Goal: Task Accomplishment & Management: Manage account settings

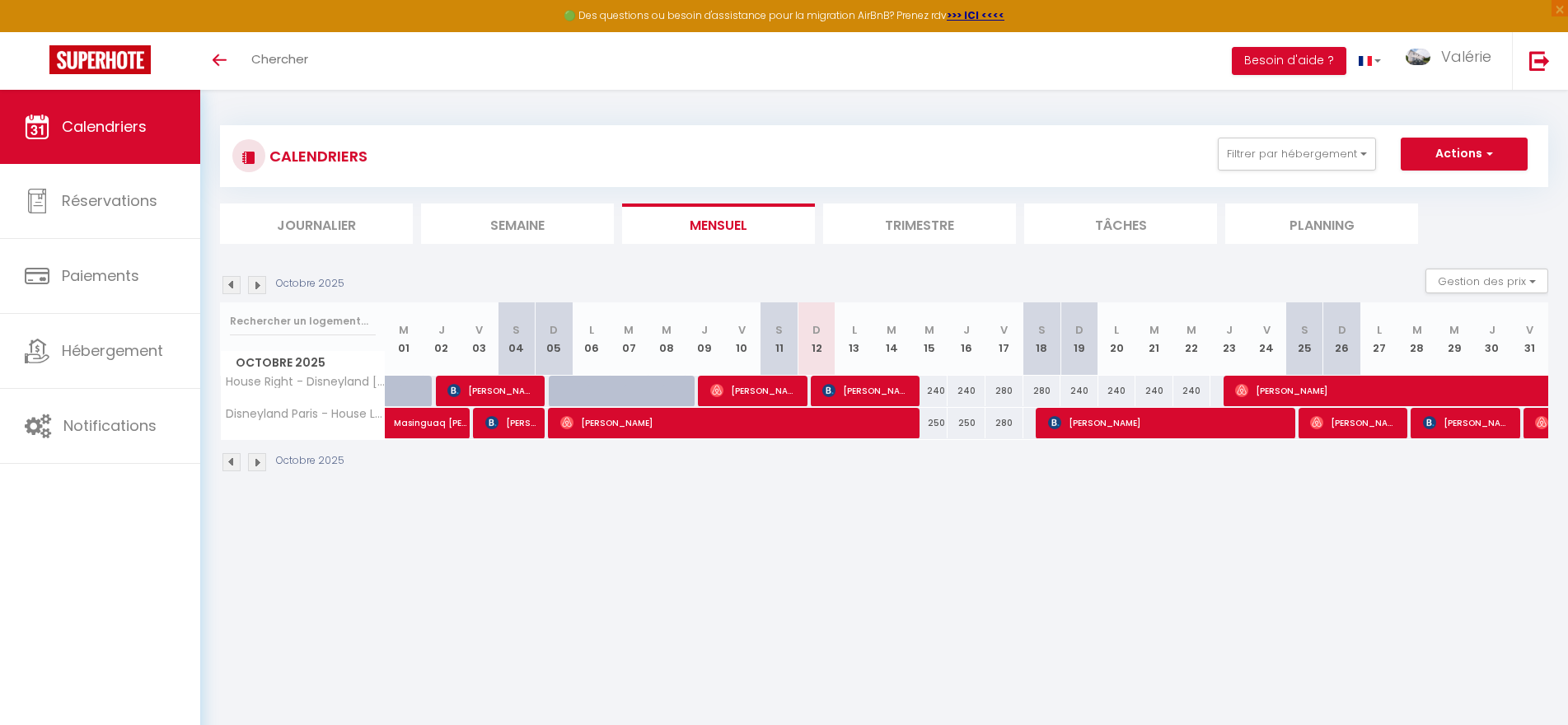
click at [257, 287] on img at bounding box center [256, 284] width 18 height 18
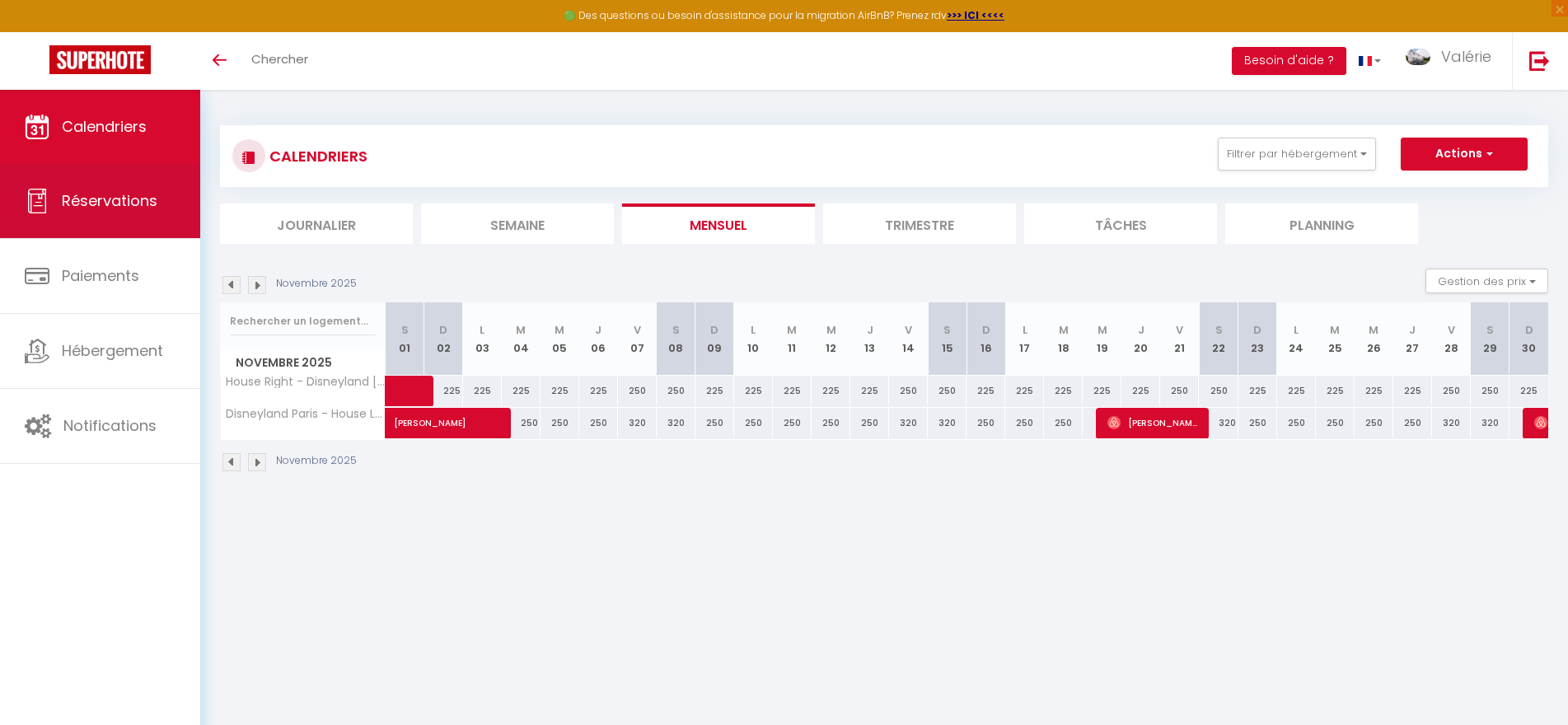
click at [106, 204] on span "Réservations" at bounding box center [109, 200] width 96 height 20
select select "not_cancelled"
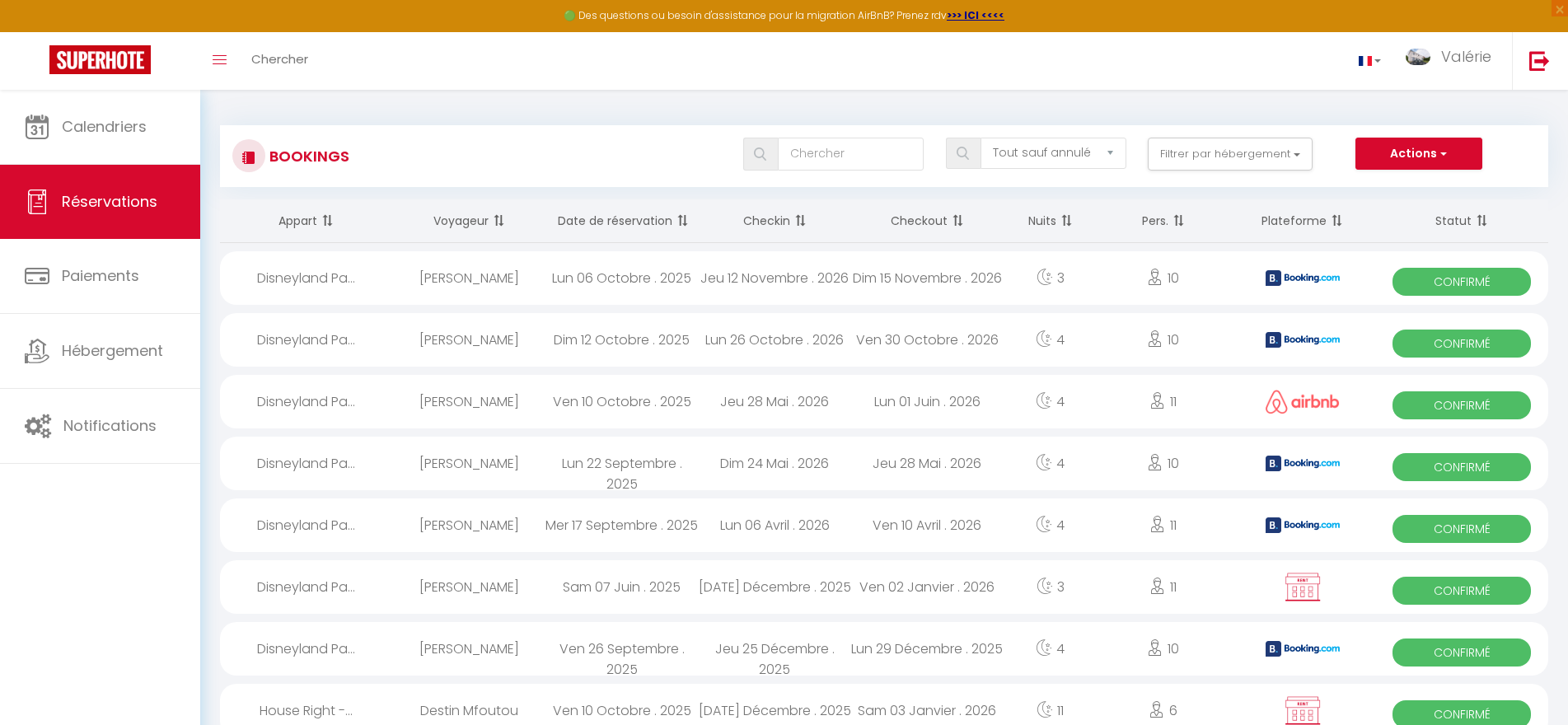
click at [971, 341] on div "Ven 30 Octobre . 2026" at bounding box center [927, 340] width 153 height 54
select select "OK"
select select "KO"
select select "0"
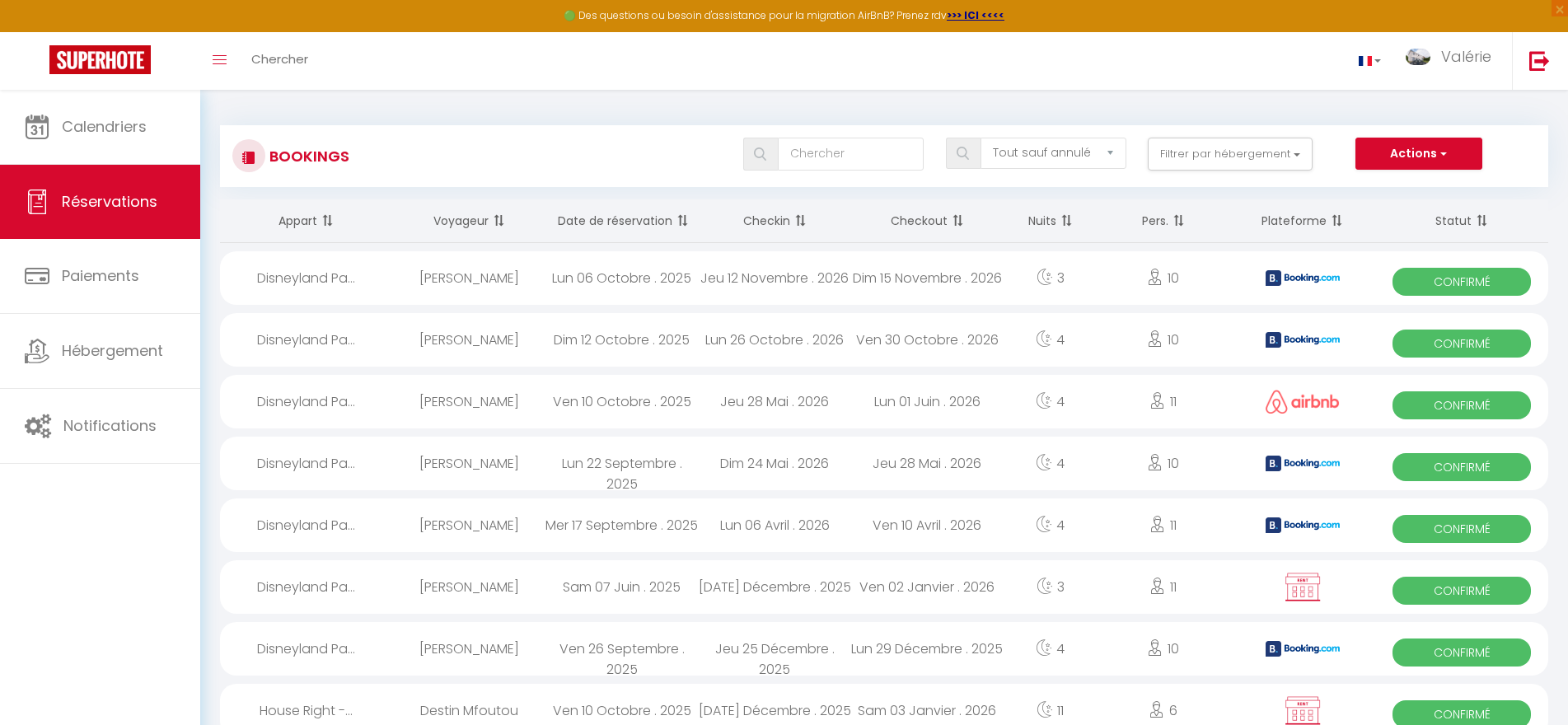
select select "1"
select select
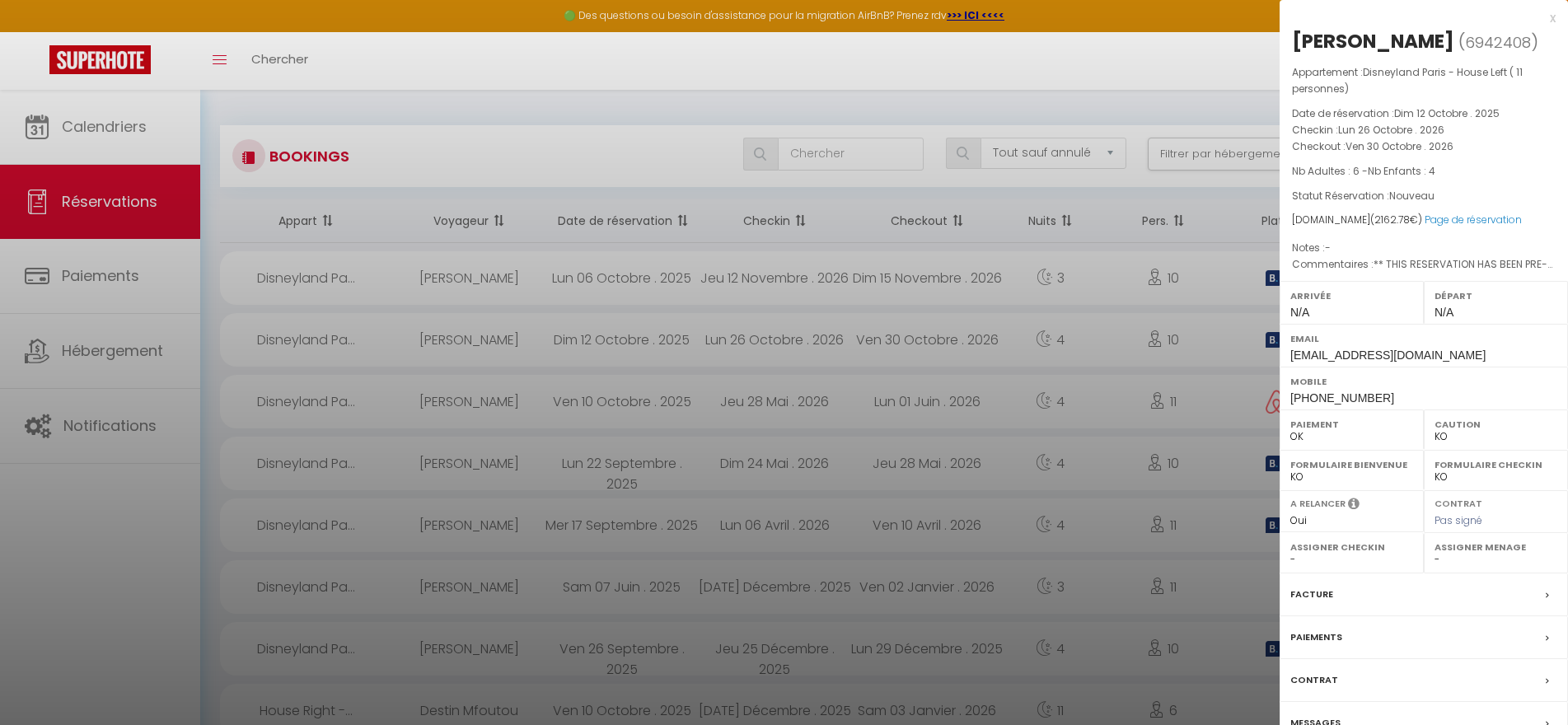
click at [1316, 718] on label "Messages" at bounding box center [1315, 723] width 50 height 18
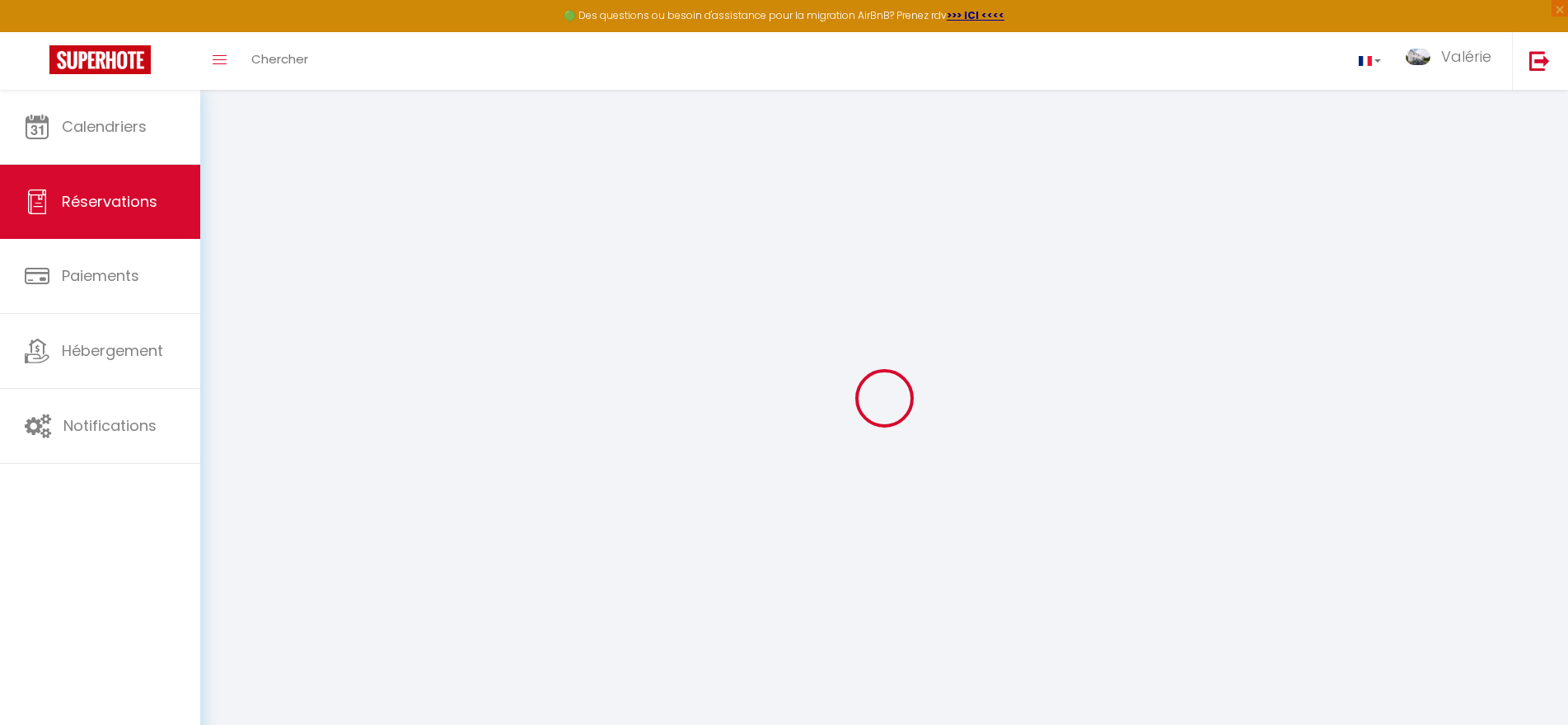
select select
checkbox input "false"
select select
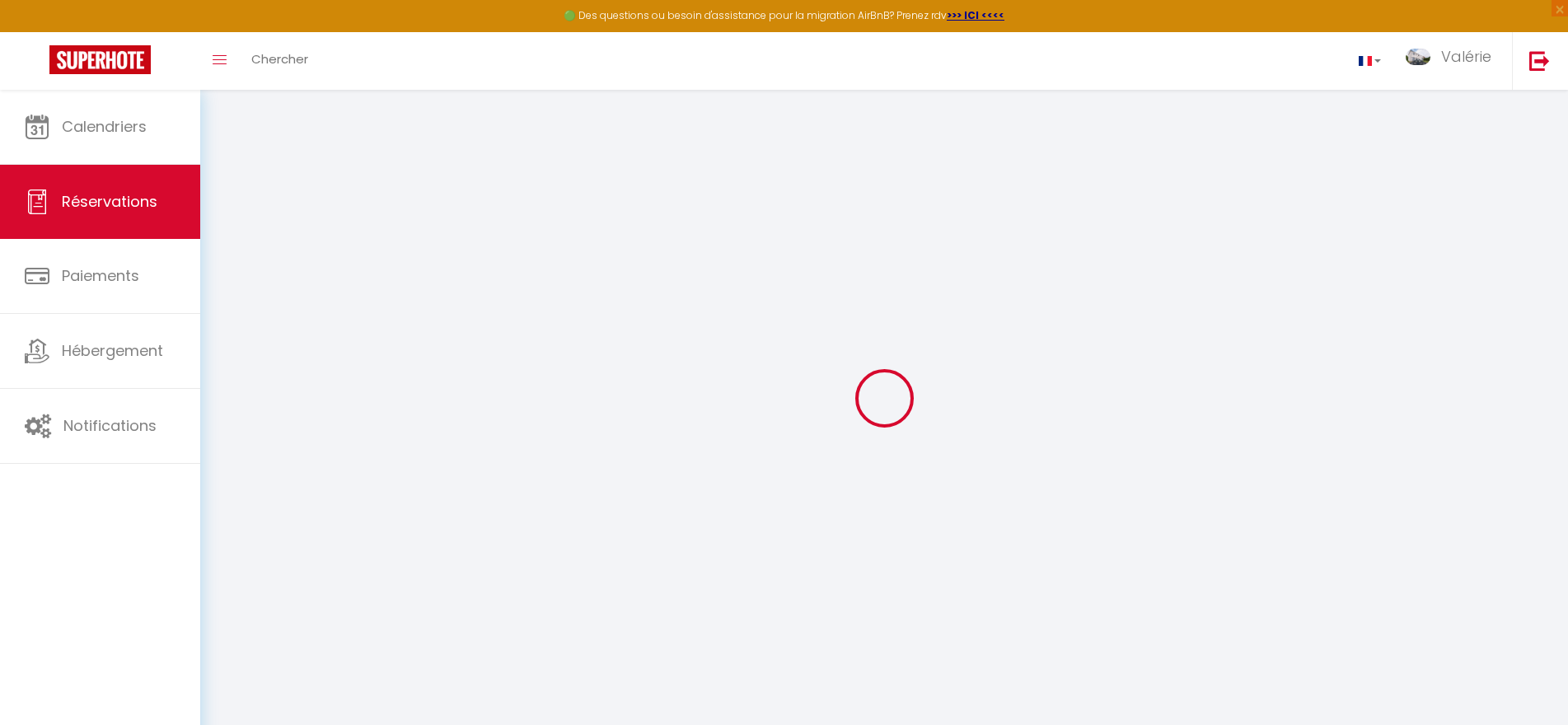
checkbox input "false"
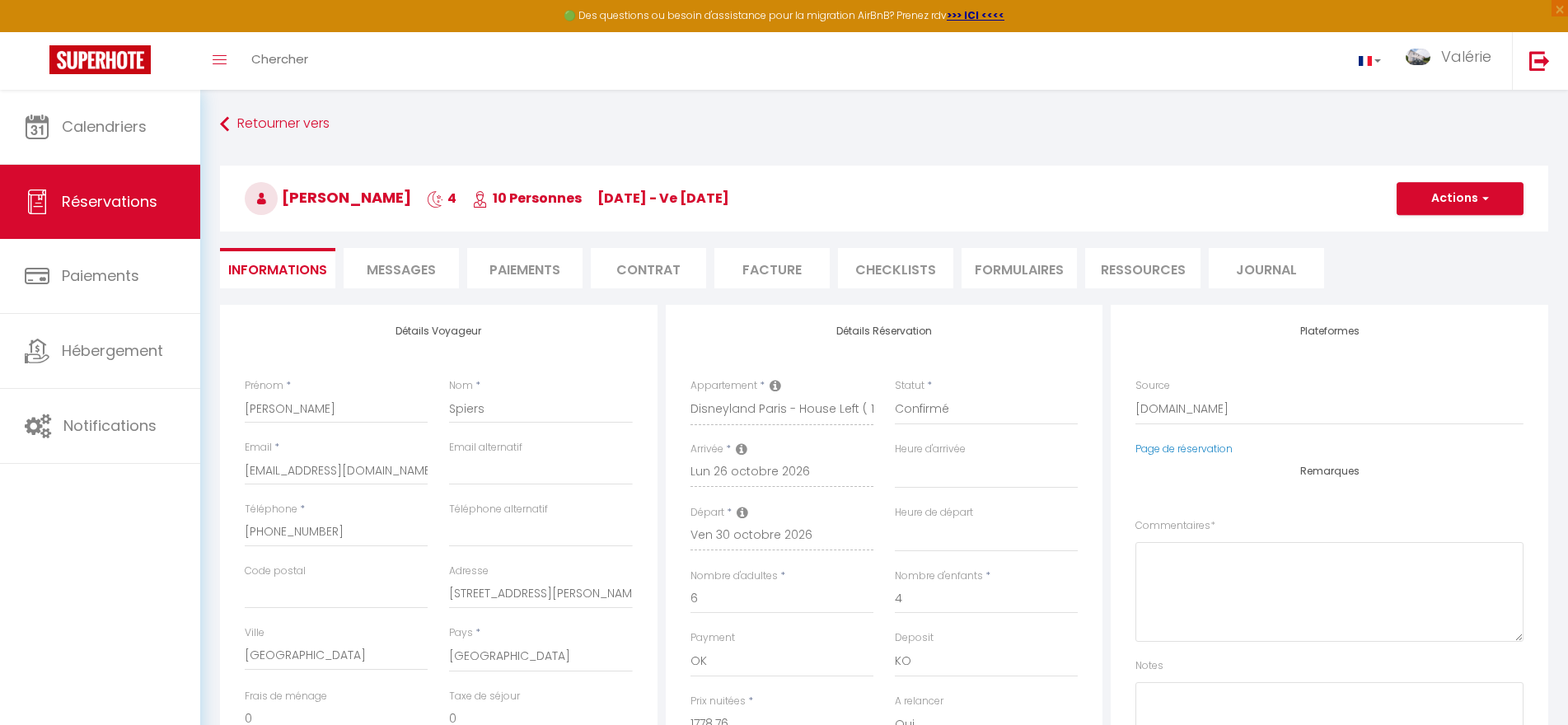
select select
checkbox input "false"
type textarea "** THIS RESERVATION HAS BEEN PRE-PAID ** BOOKING NOTE : Payment charge is EUR 3…"
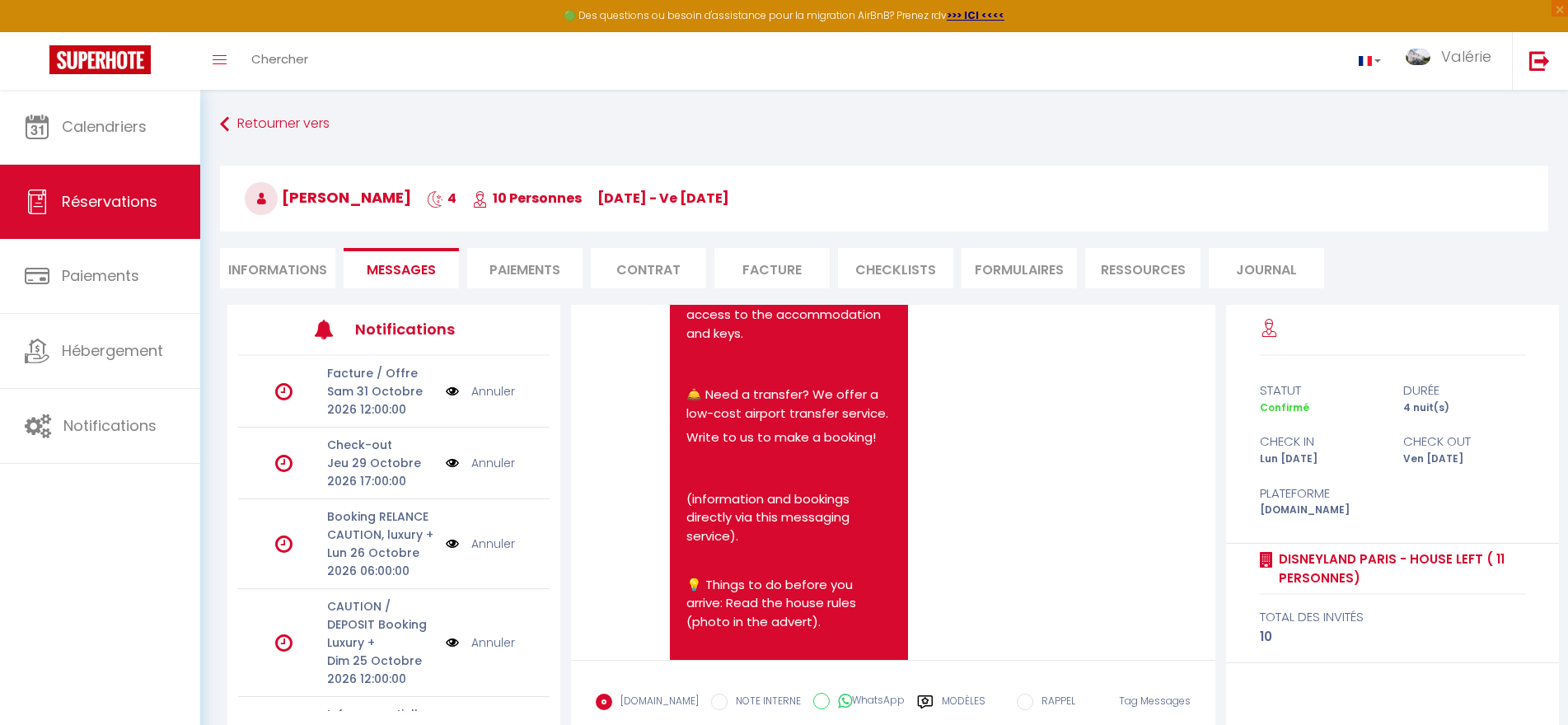
scroll to position [1201, 0]
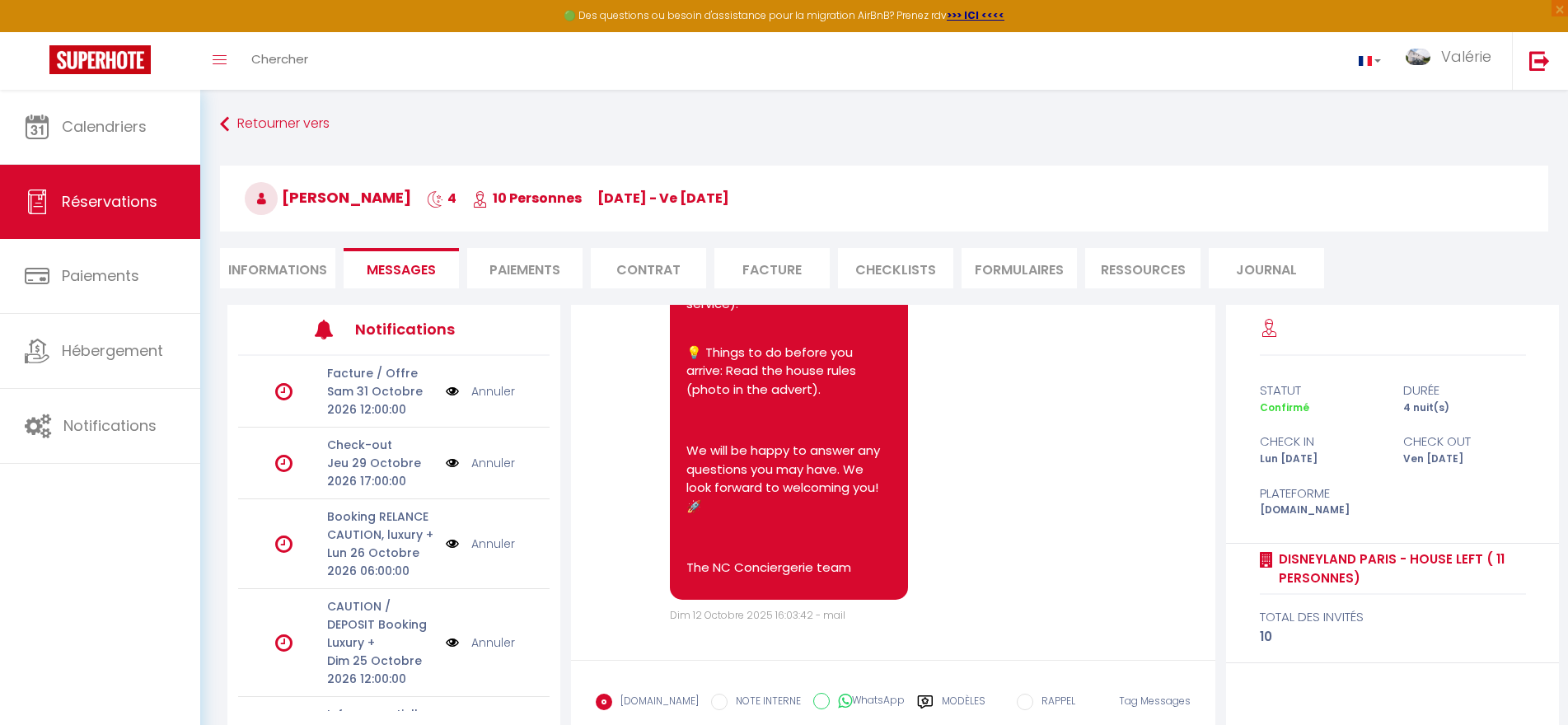
click at [1199, 335] on div "Note Sms 📢 Confirm your booking! Hello [PERSON_NAME], Congratulations 🎉 ! Your …" at bounding box center [893, 482] width 644 height 355
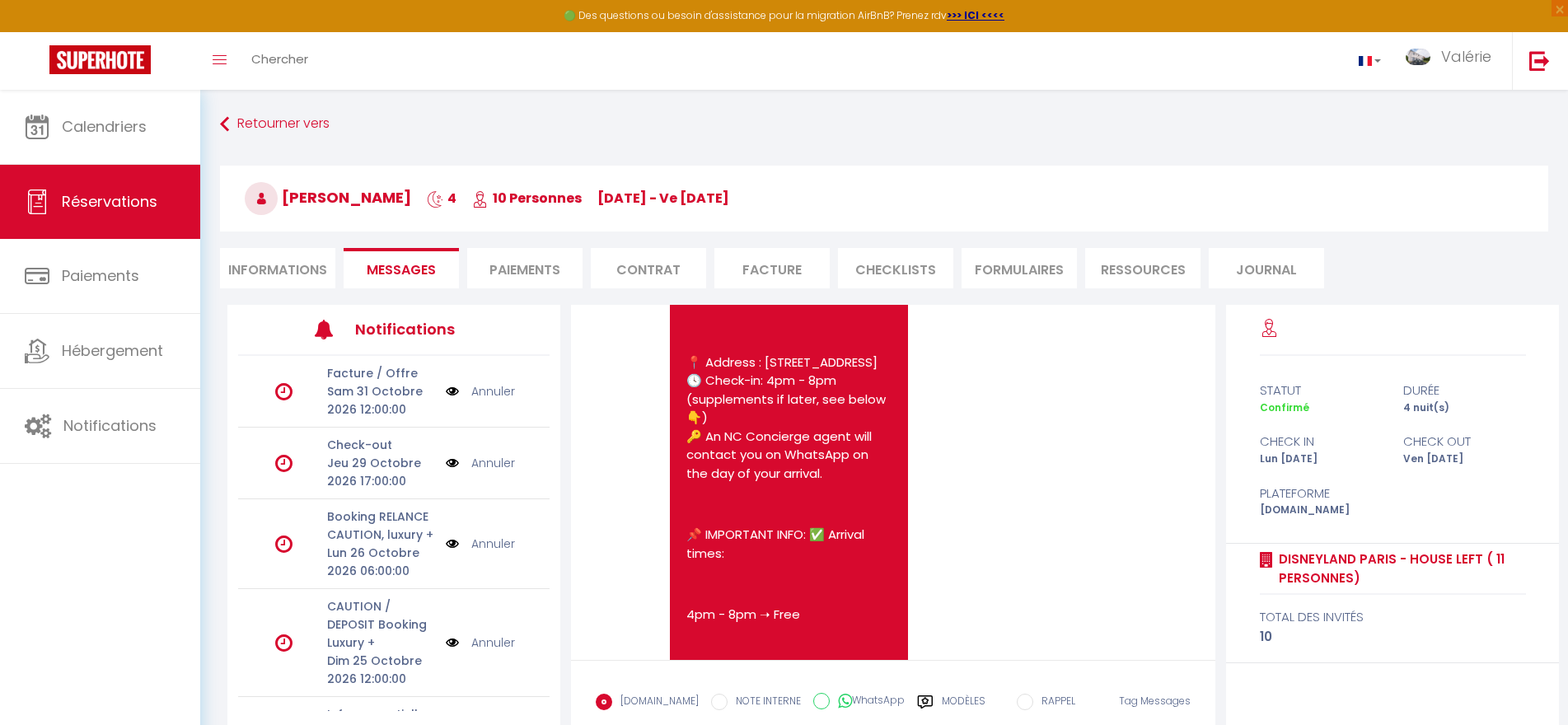
scroll to position [0, 0]
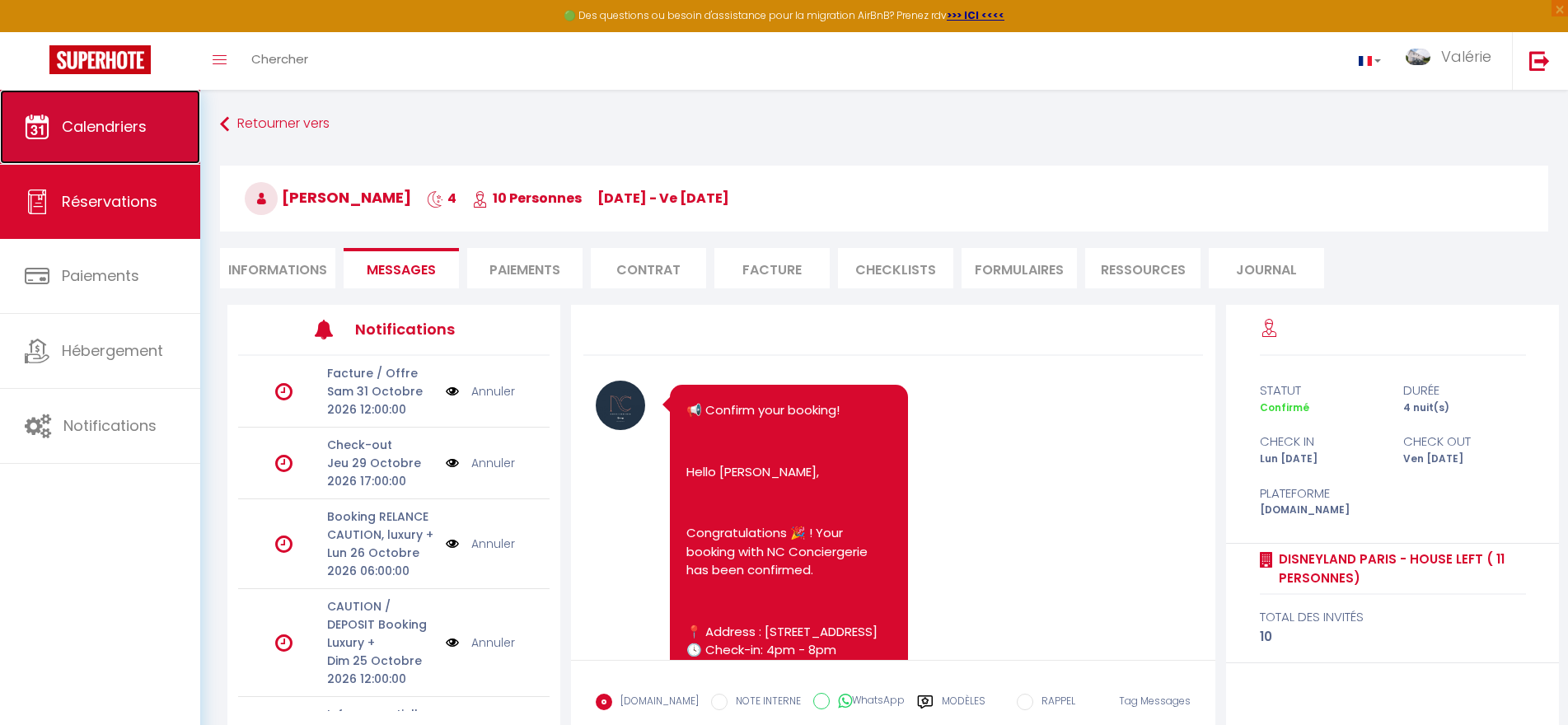
click at [104, 129] on span "Calendriers" at bounding box center [104, 126] width 85 height 20
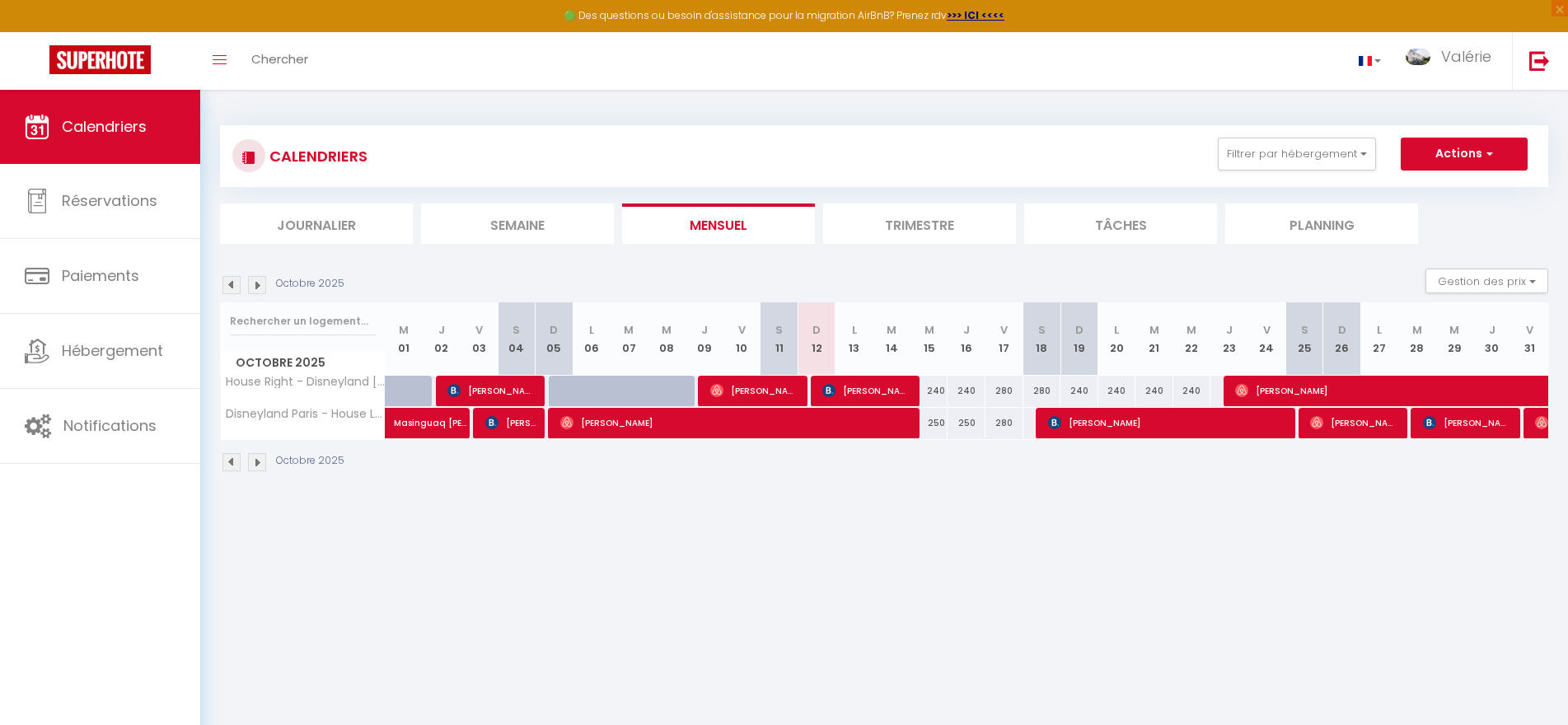
click at [255, 287] on img at bounding box center [256, 284] width 18 height 18
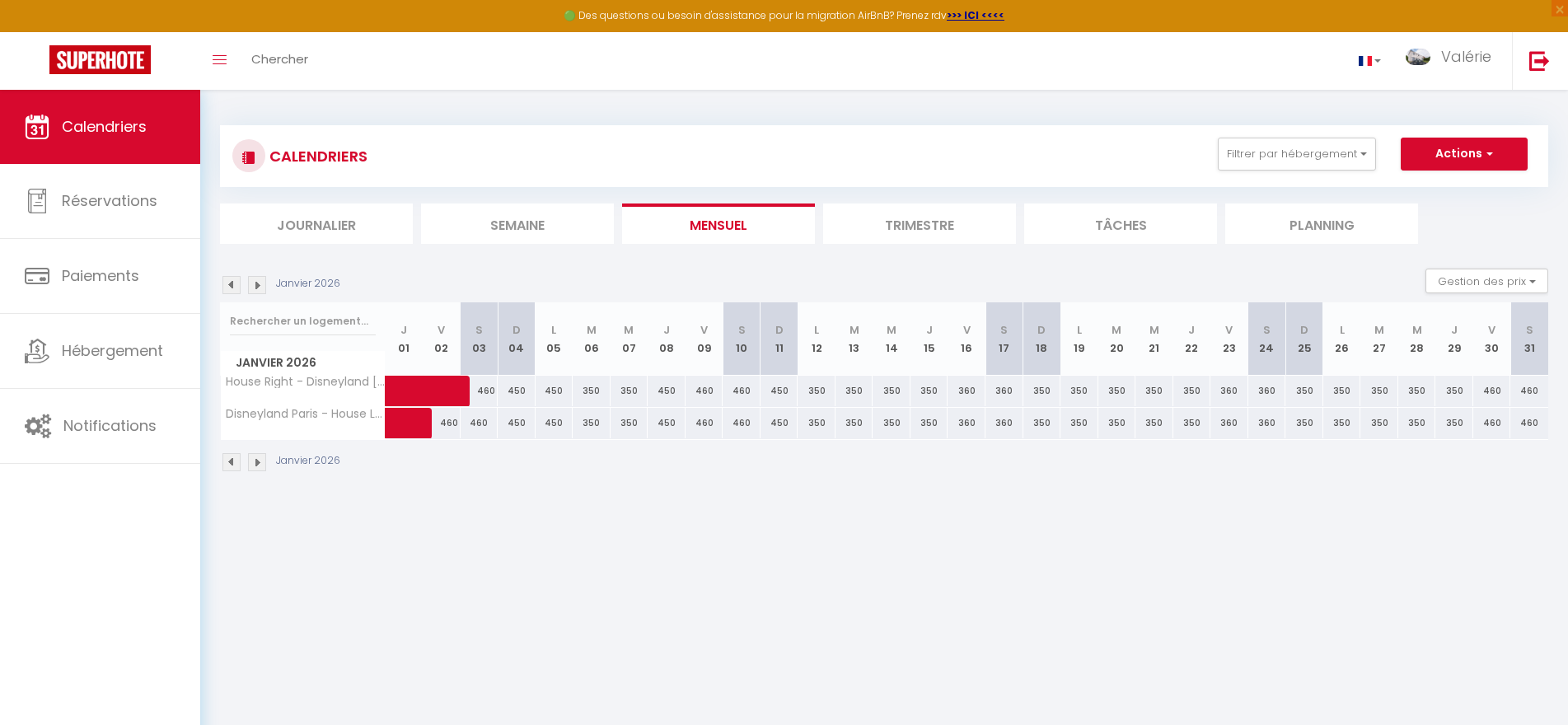
click at [255, 287] on img at bounding box center [256, 284] width 18 height 18
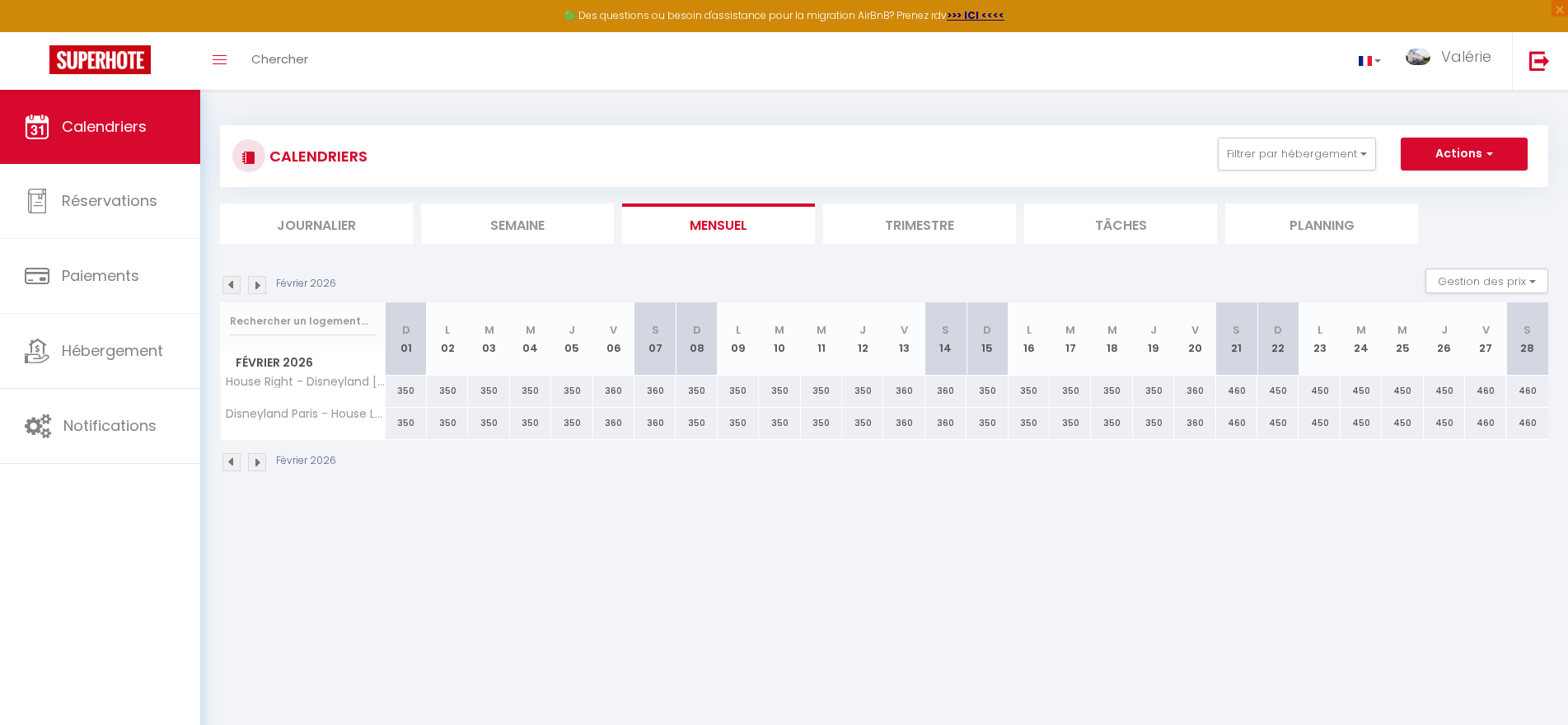
click at [255, 287] on img at bounding box center [256, 284] width 18 height 18
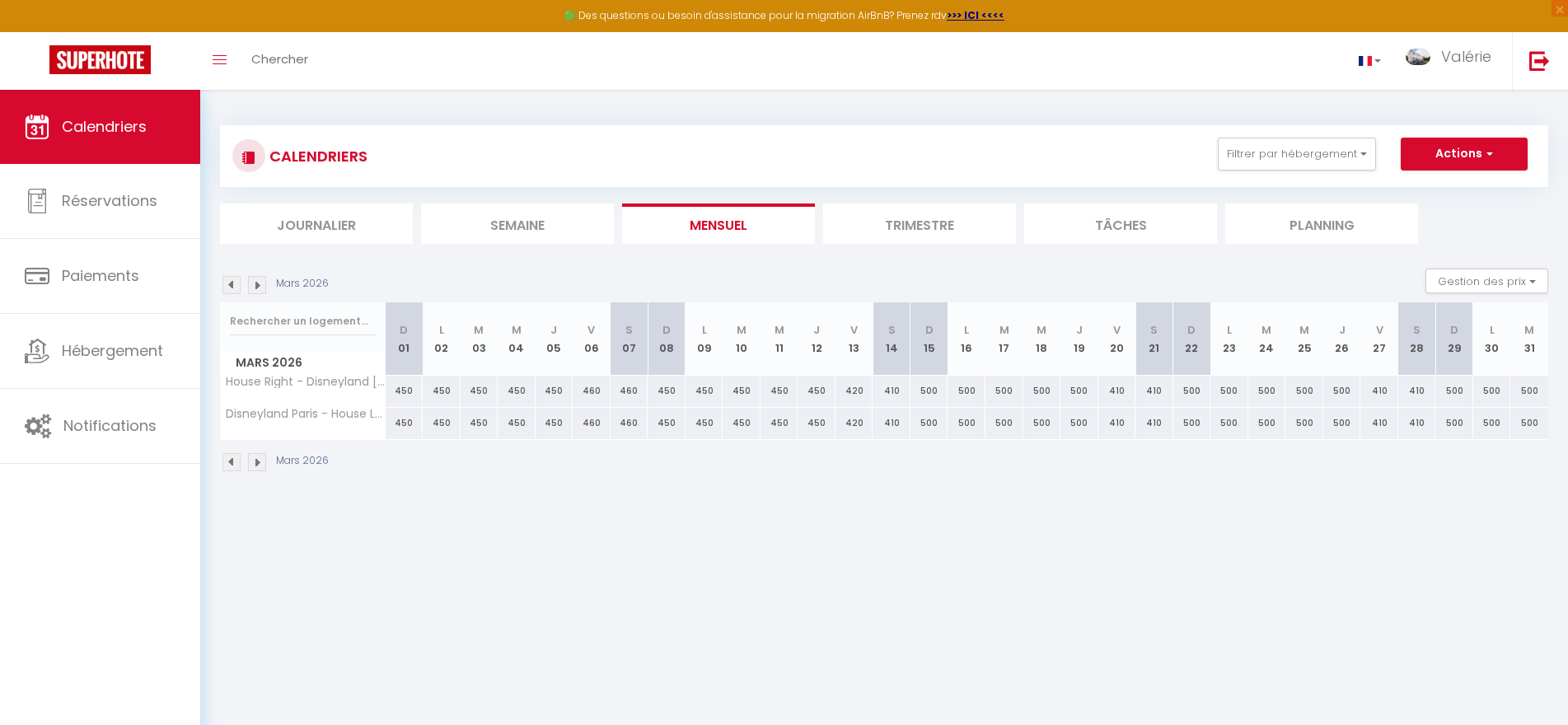
click at [255, 287] on img at bounding box center [256, 284] width 18 height 18
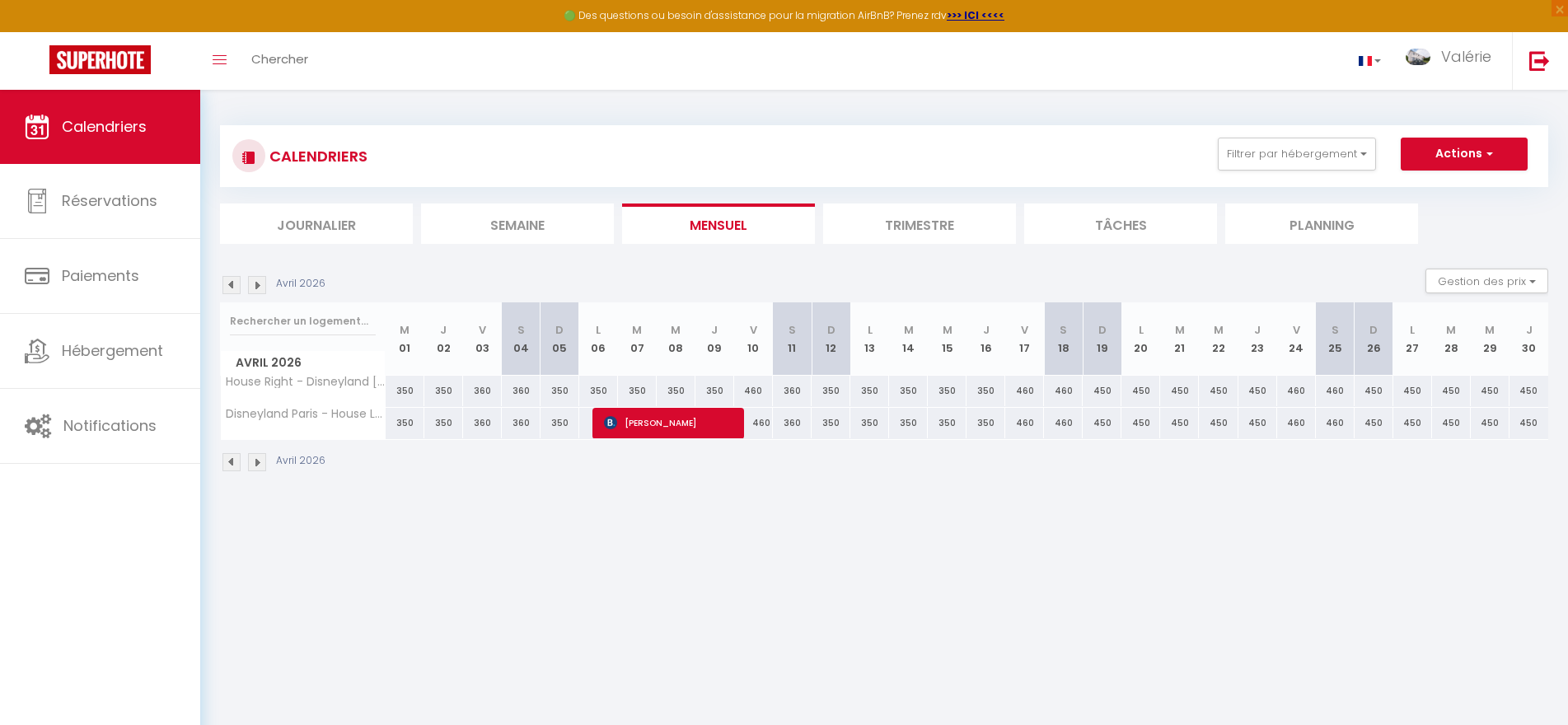
click at [255, 287] on img at bounding box center [256, 284] width 18 height 18
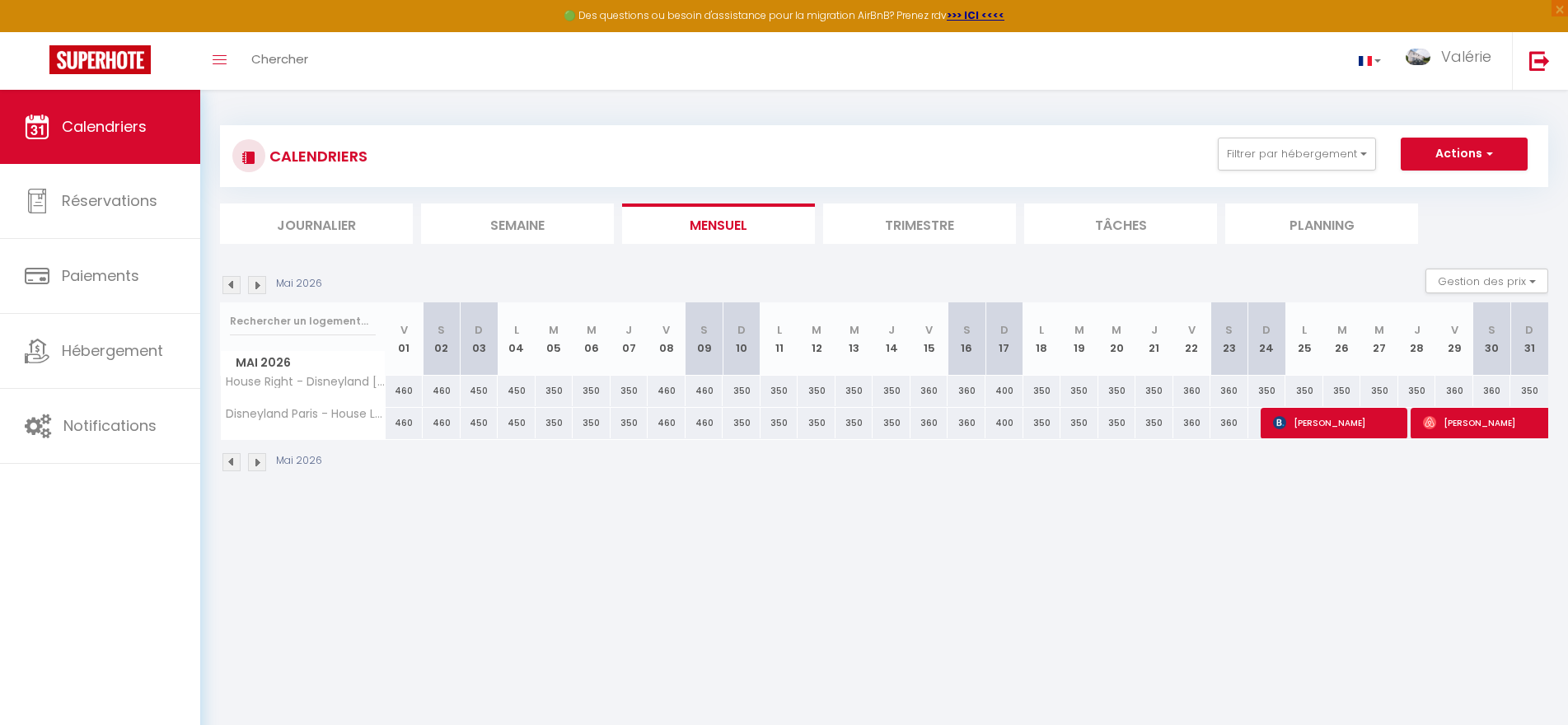
click at [255, 287] on img at bounding box center [256, 284] width 18 height 18
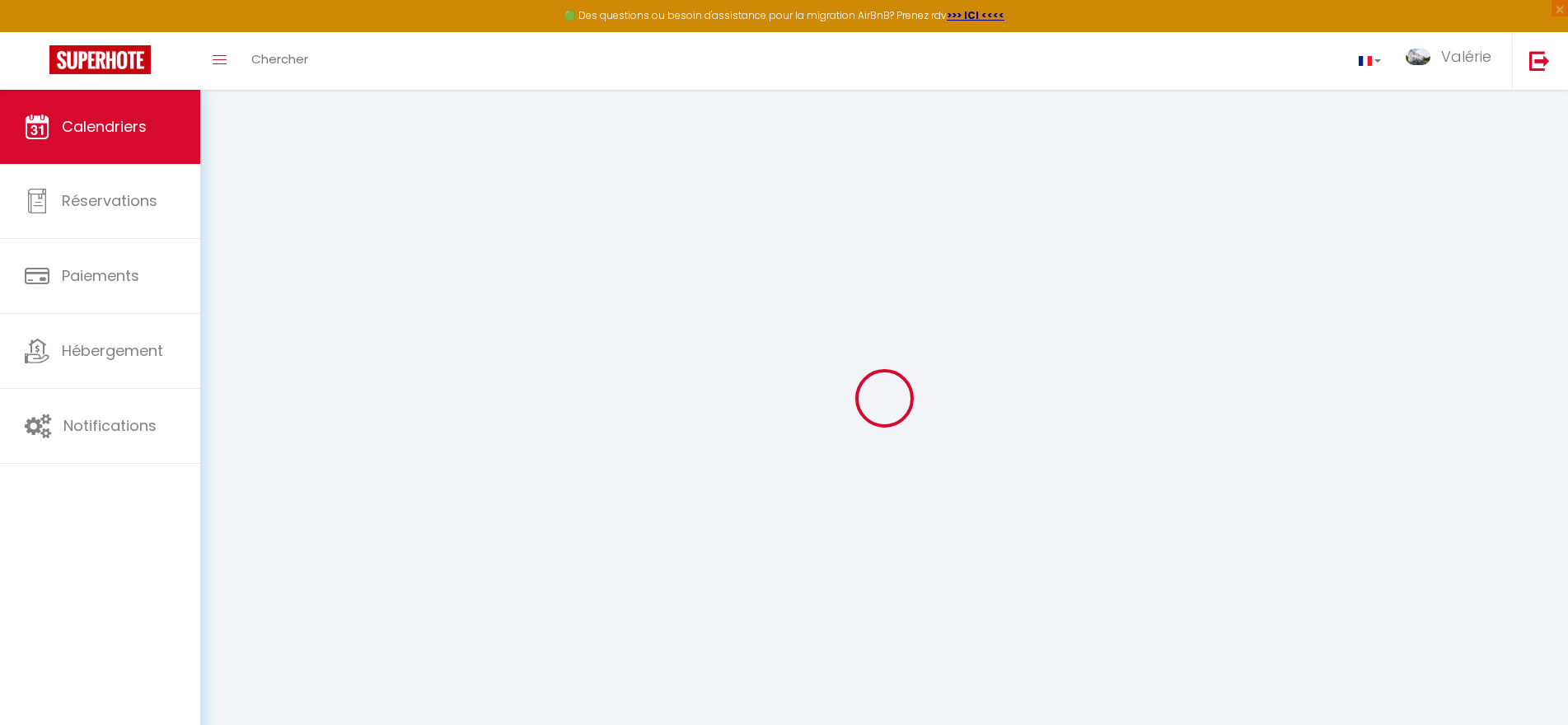
click at [255, 287] on div at bounding box center [884, 398] width 1328 height 577
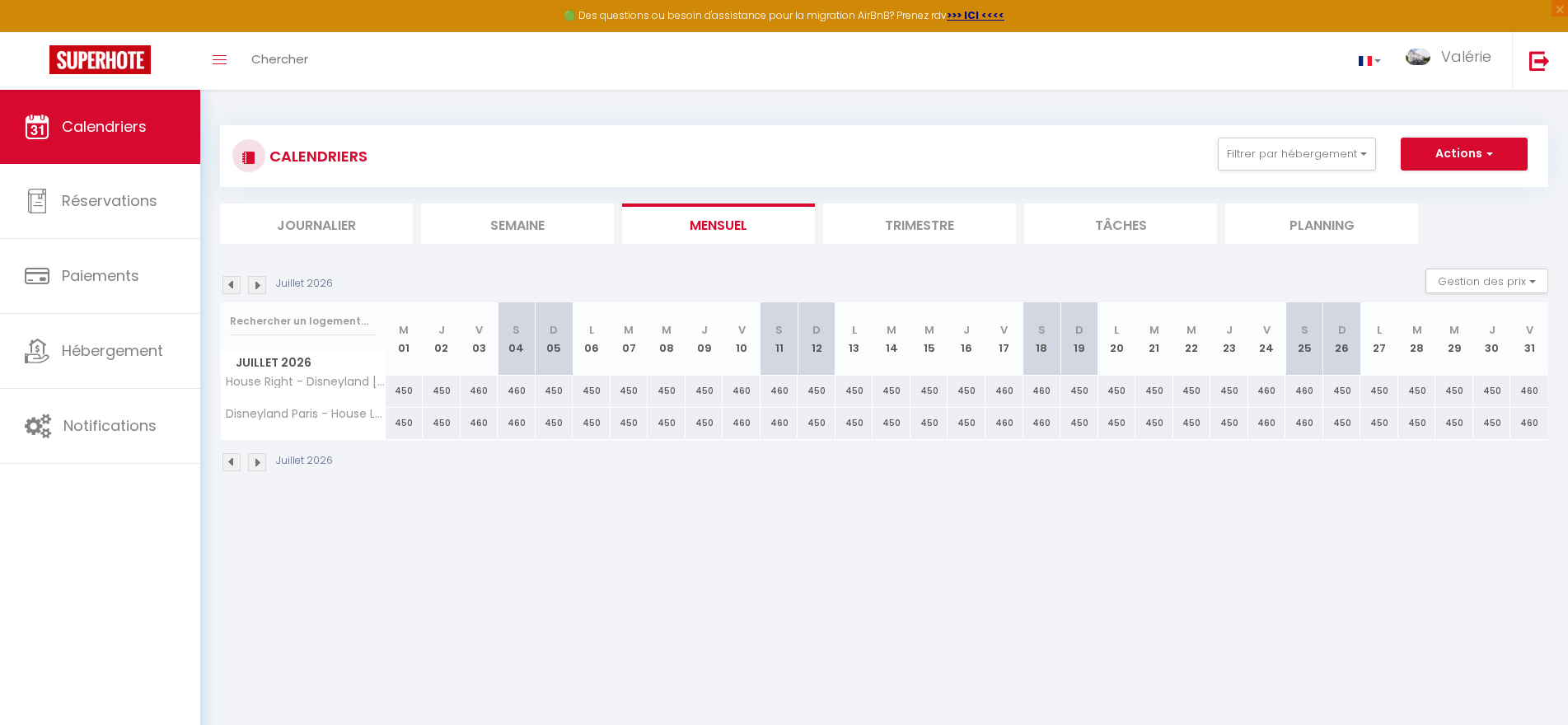
click at [255, 287] on img at bounding box center [256, 284] width 18 height 18
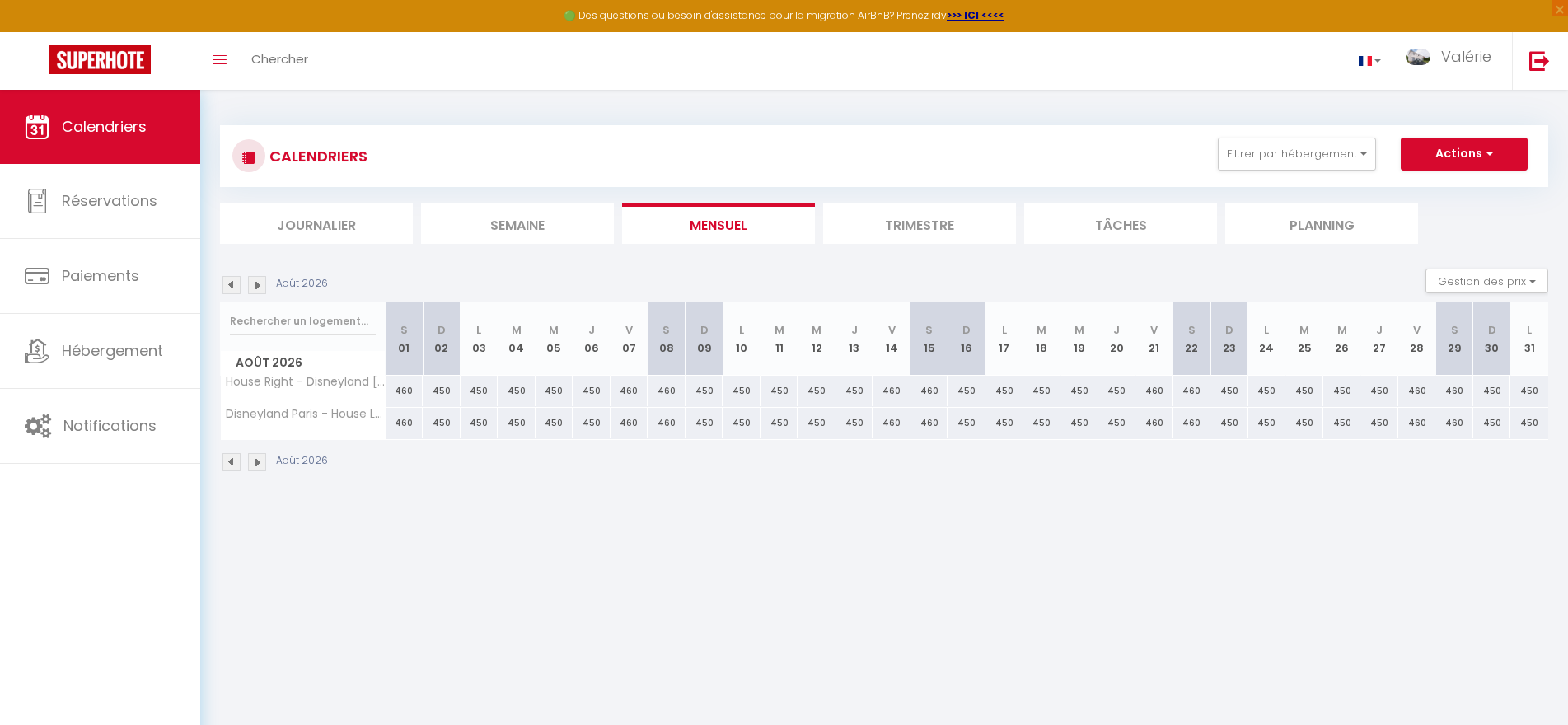
click at [255, 287] on img at bounding box center [256, 284] width 18 height 18
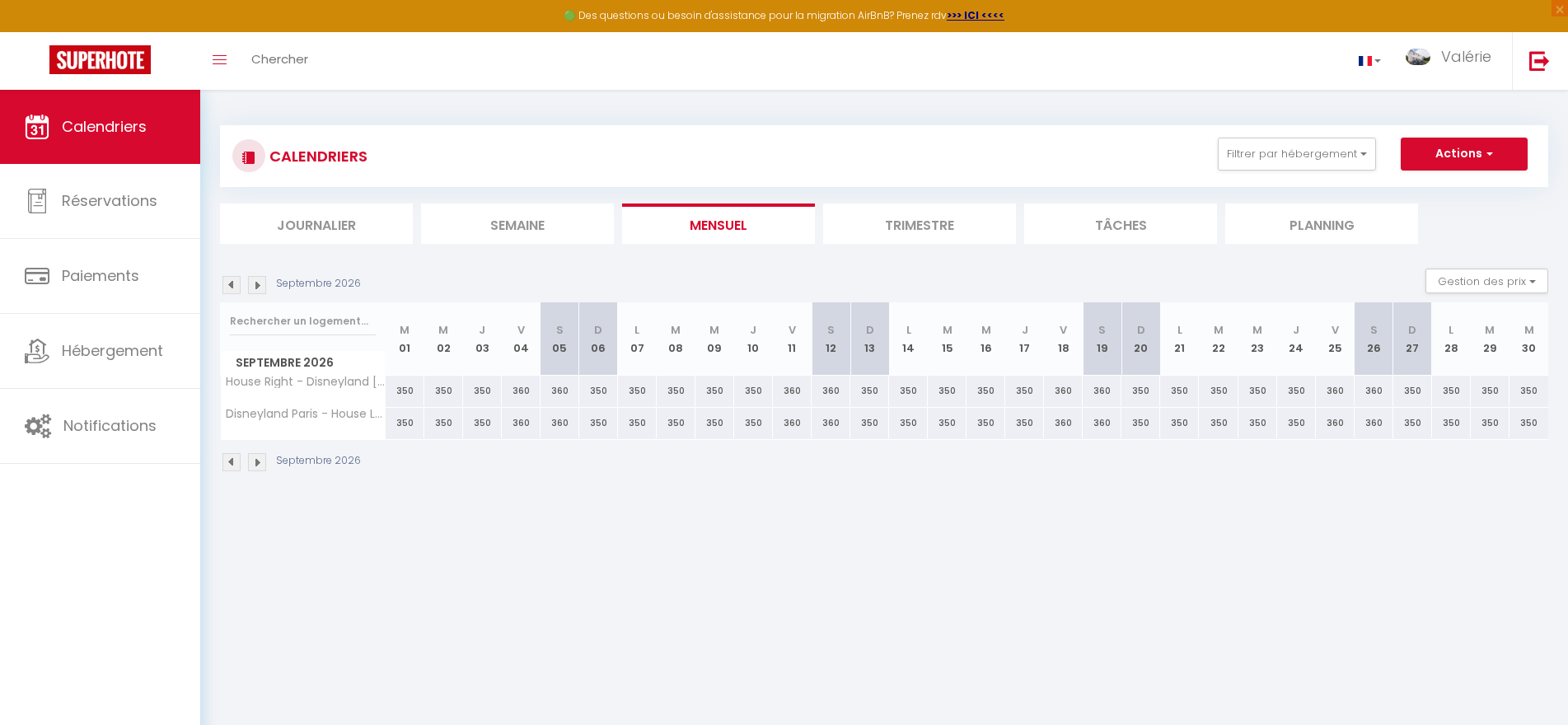
click at [255, 287] on img at bounding box center [256, 284] width 18 height 18
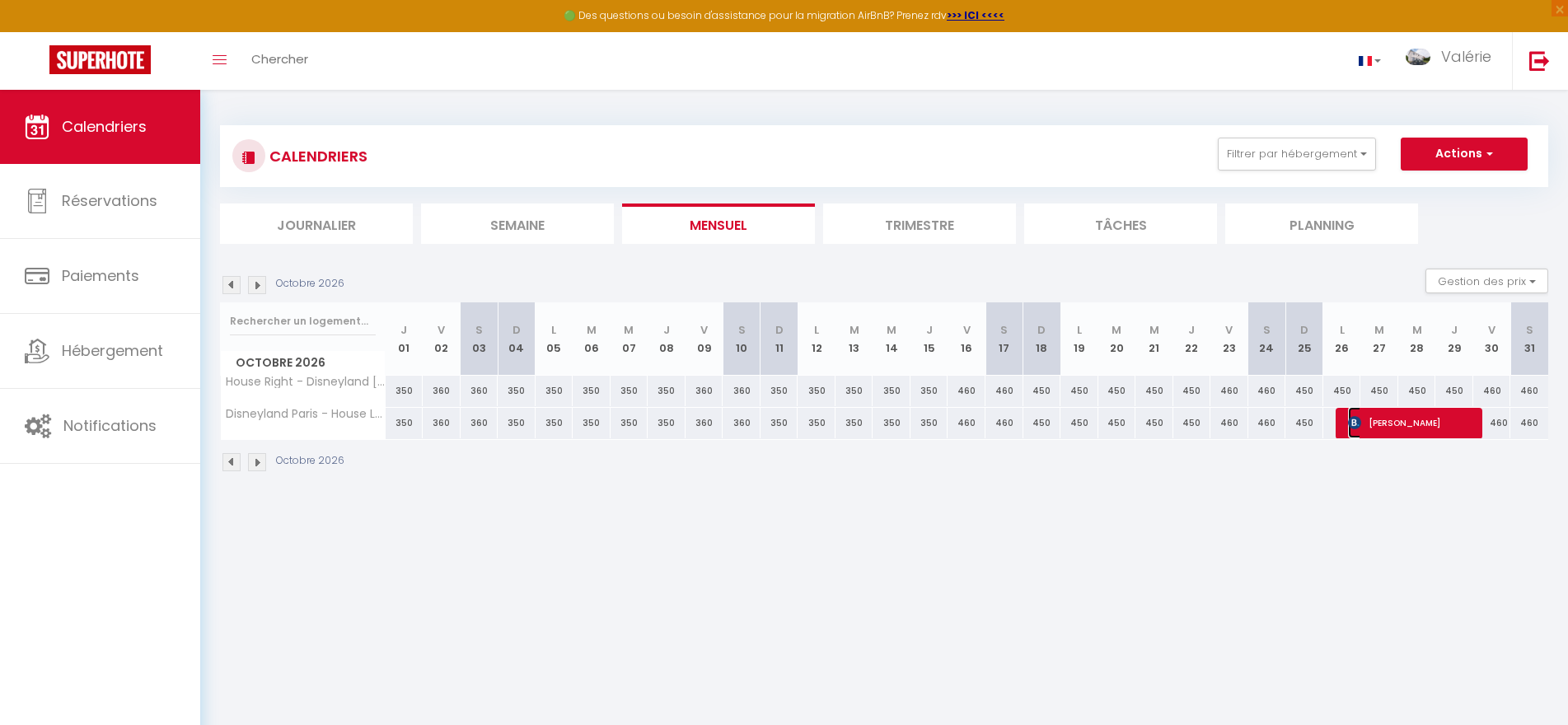
click at [1405, 421] on span "[PERSON_NAME]" at bounding box center [1411, 423] width 126 height 32
click at [0, 0] on div "Paiement OK KO" at bounding box center [0, 0] width 0 height 0
select select "OK"
select select "KO"
select select "0"
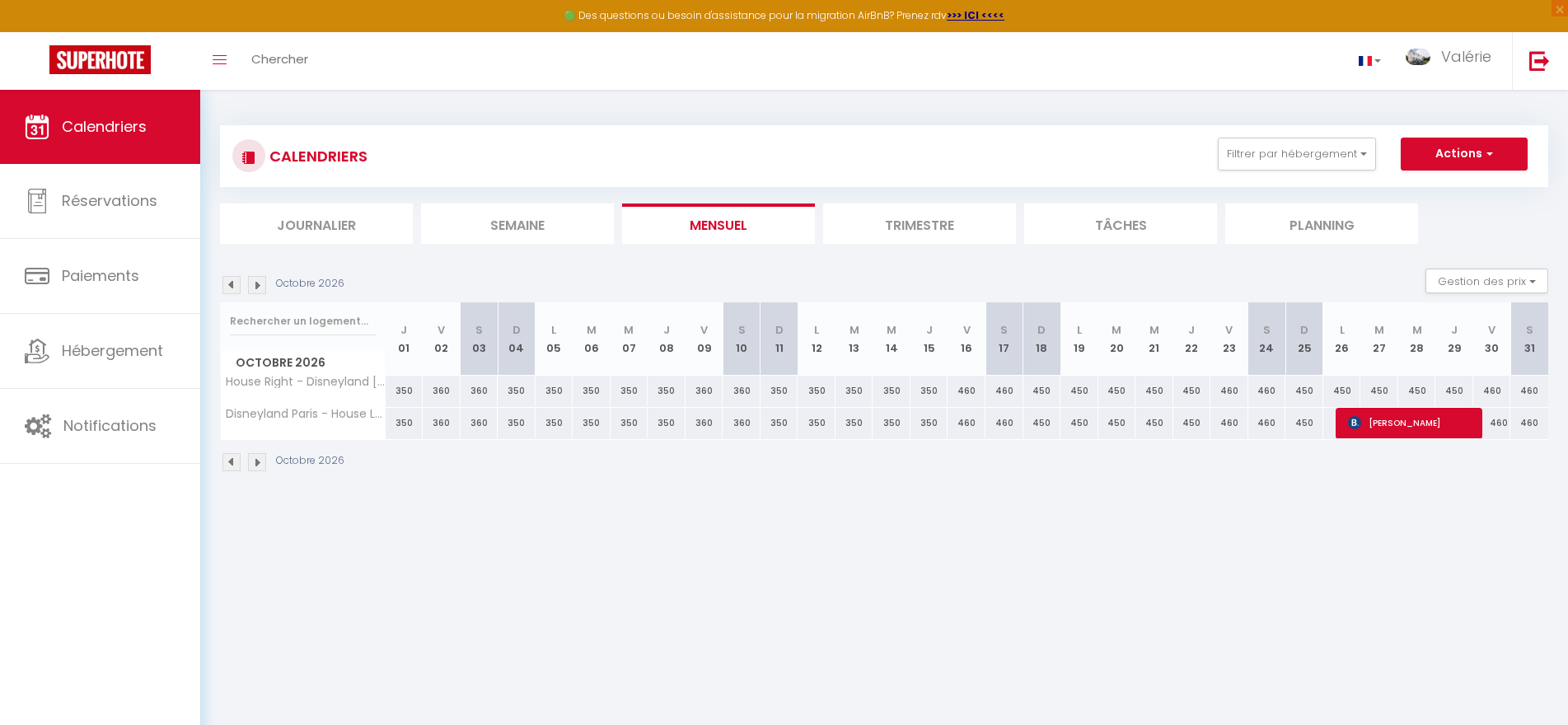
select select "0"
select select "1"
select select
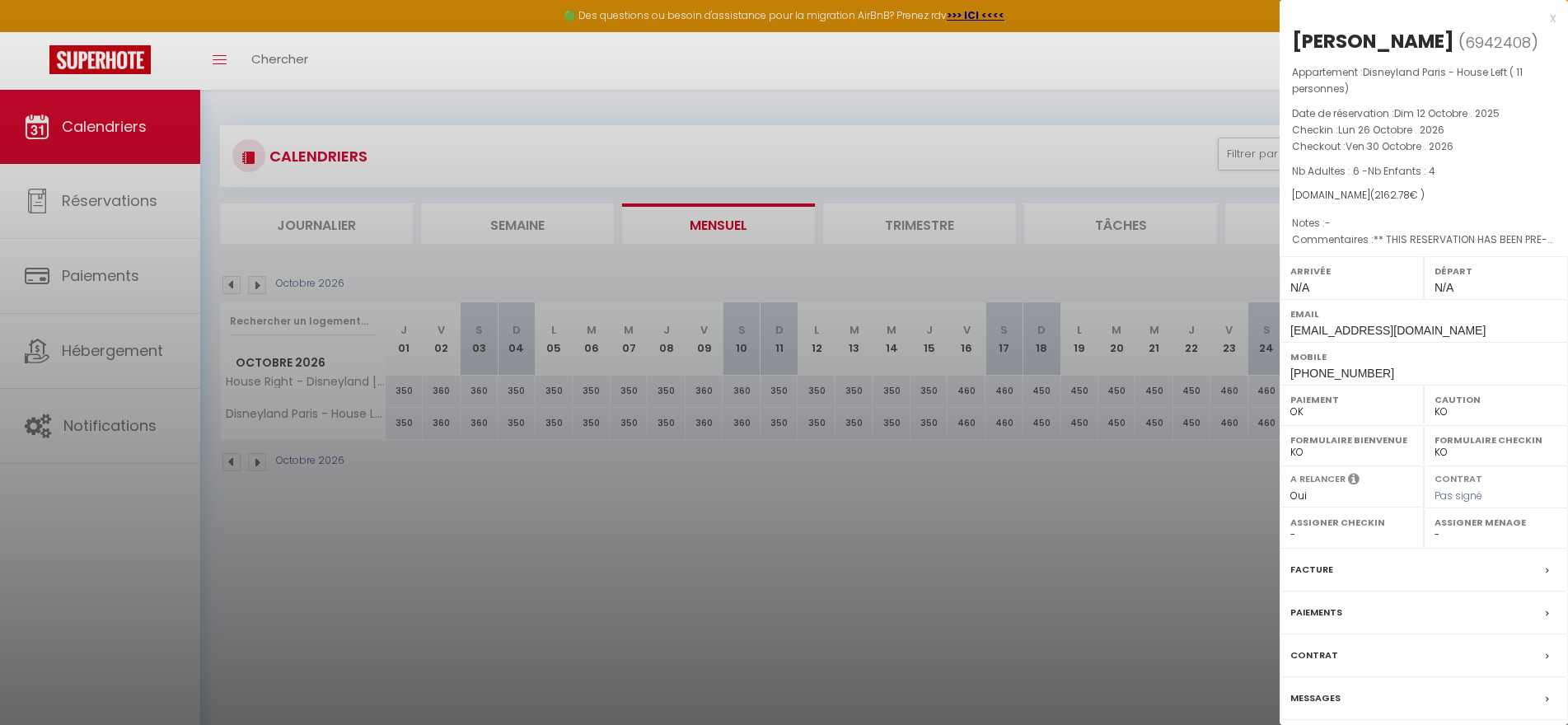
click at [1316, 696] on label "Messages" at bounding box center [1315, 699] width 50 height 18
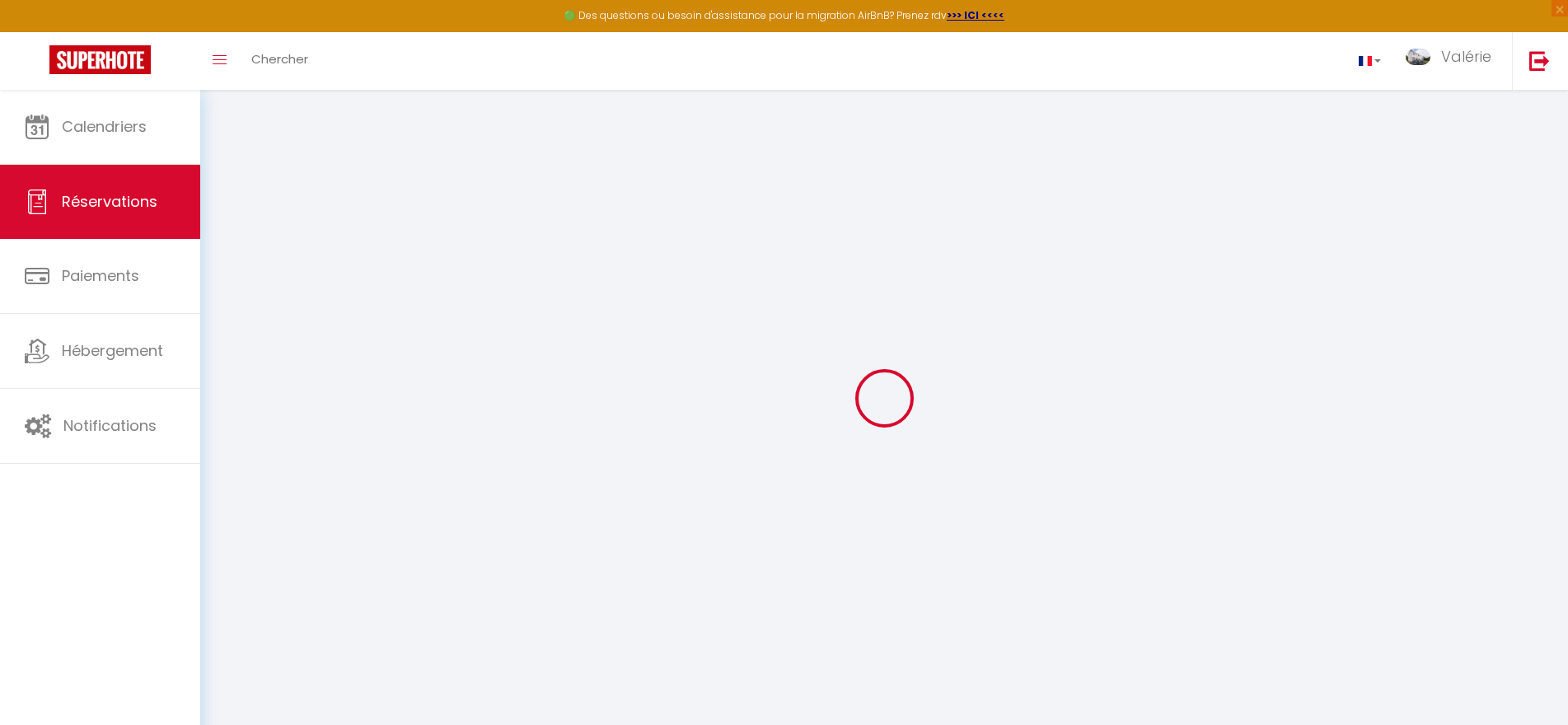
select select
checkbox input "false"
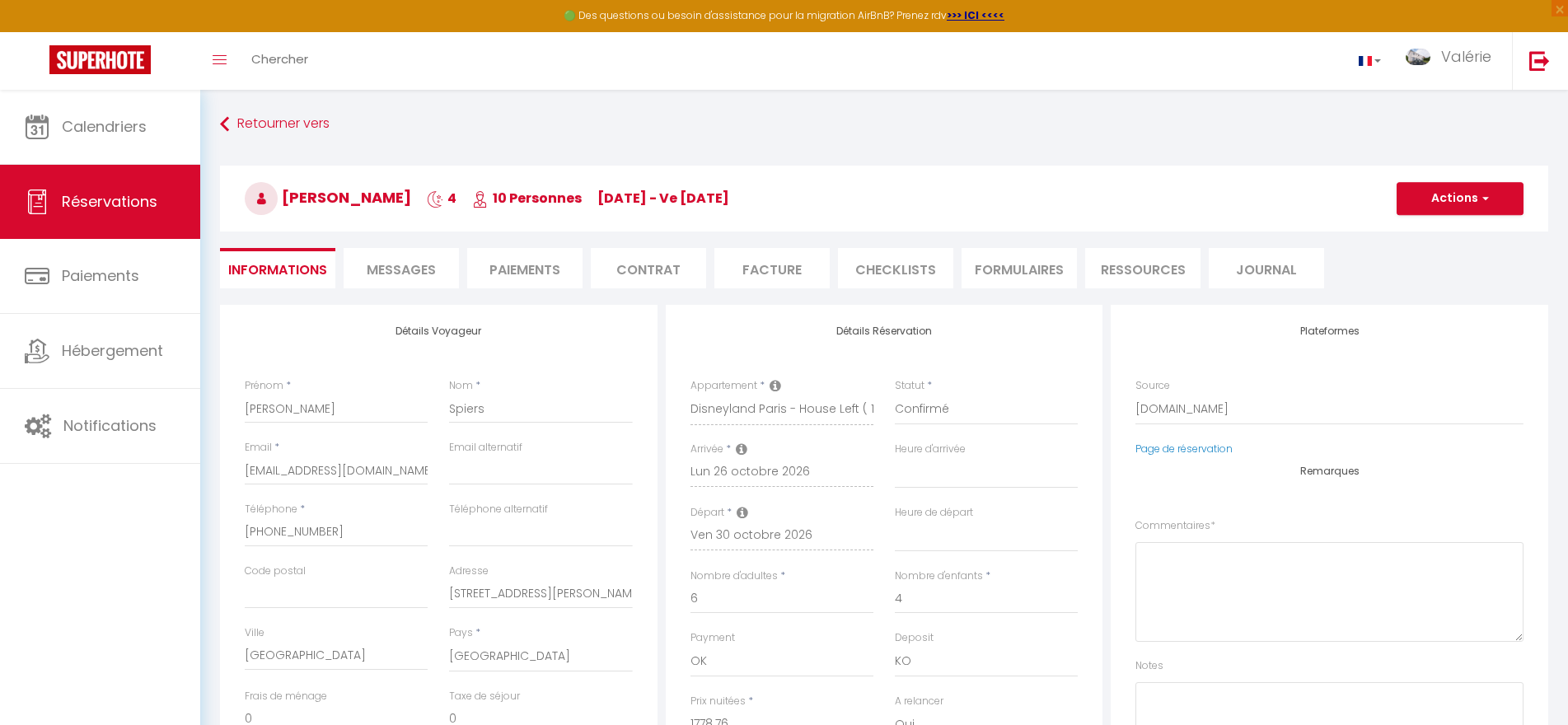
select select
checkbox input "false"
type textarea "** THIS RESERVATION HAS BEEN PRE-PAID ** BOOKING NOTE : Payment charge is EUR 3…"
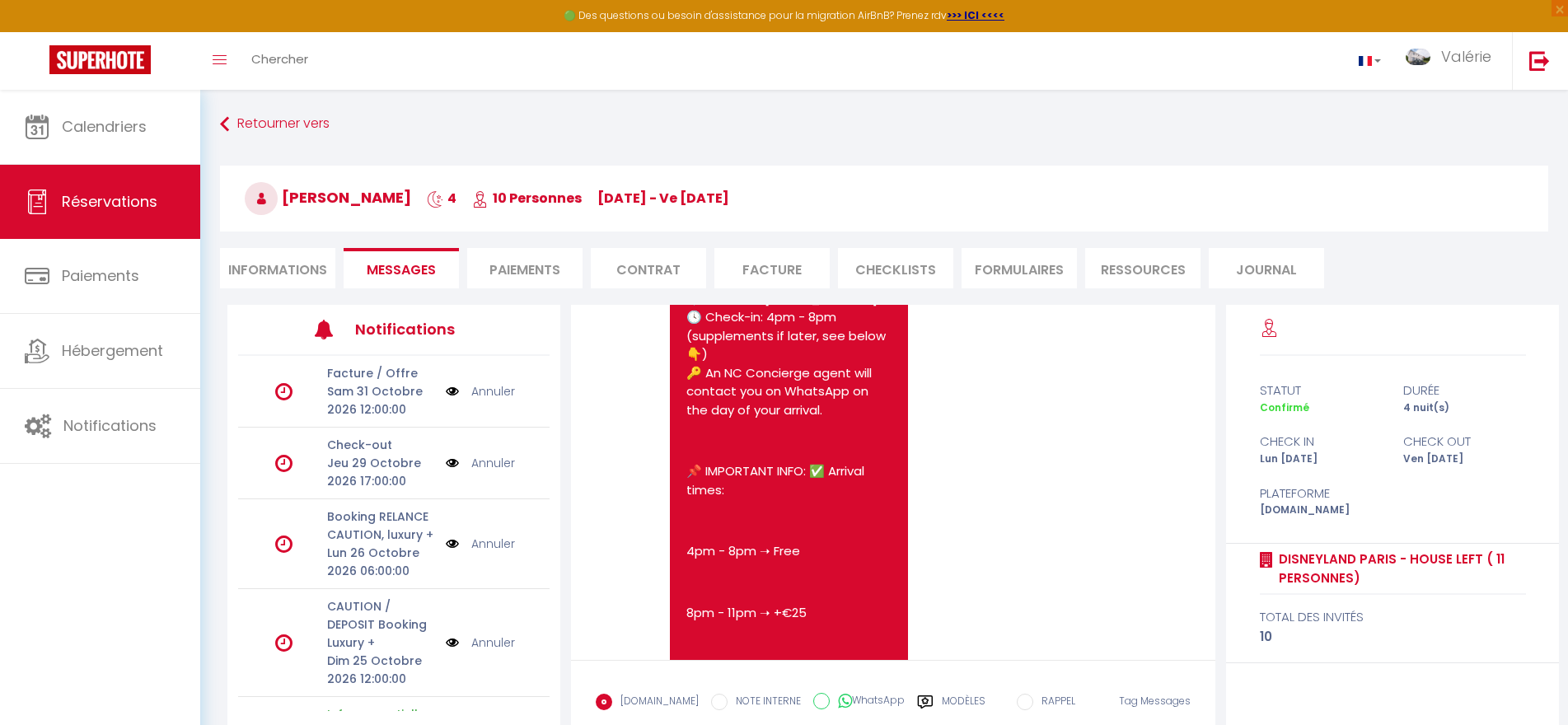
scroll to position [22, 0]
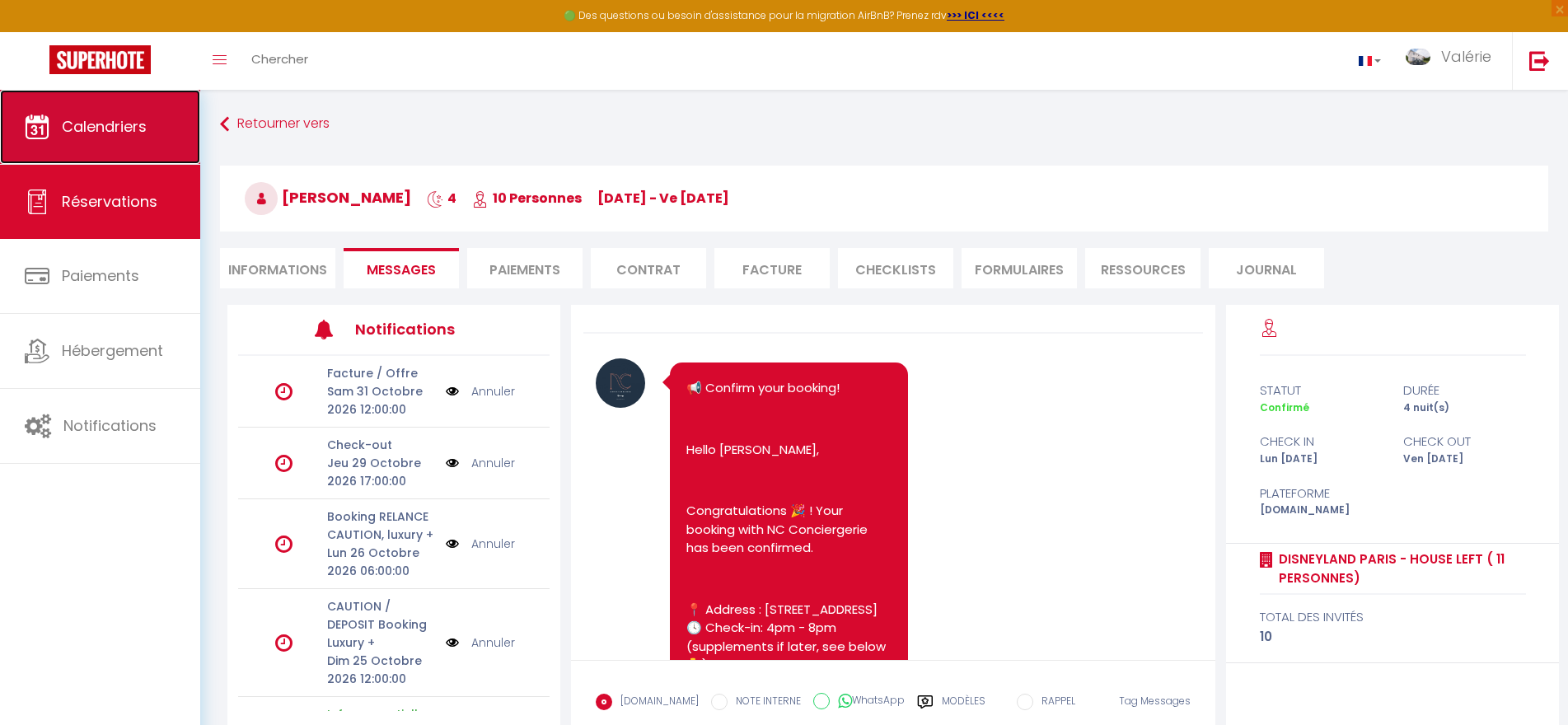
click at [128, 132] on span "Calendriers" at bounding box center [104, 126] width 85 height 20
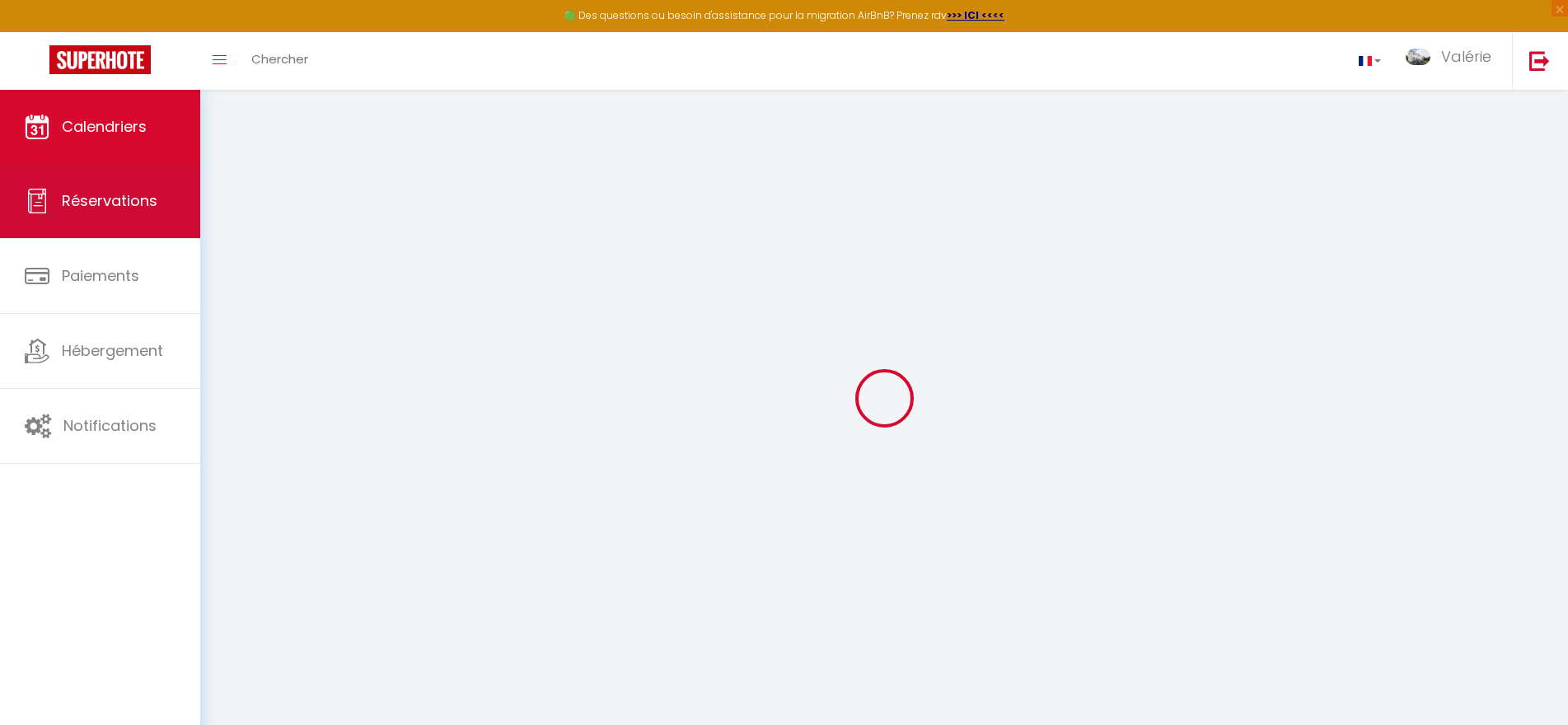
select select
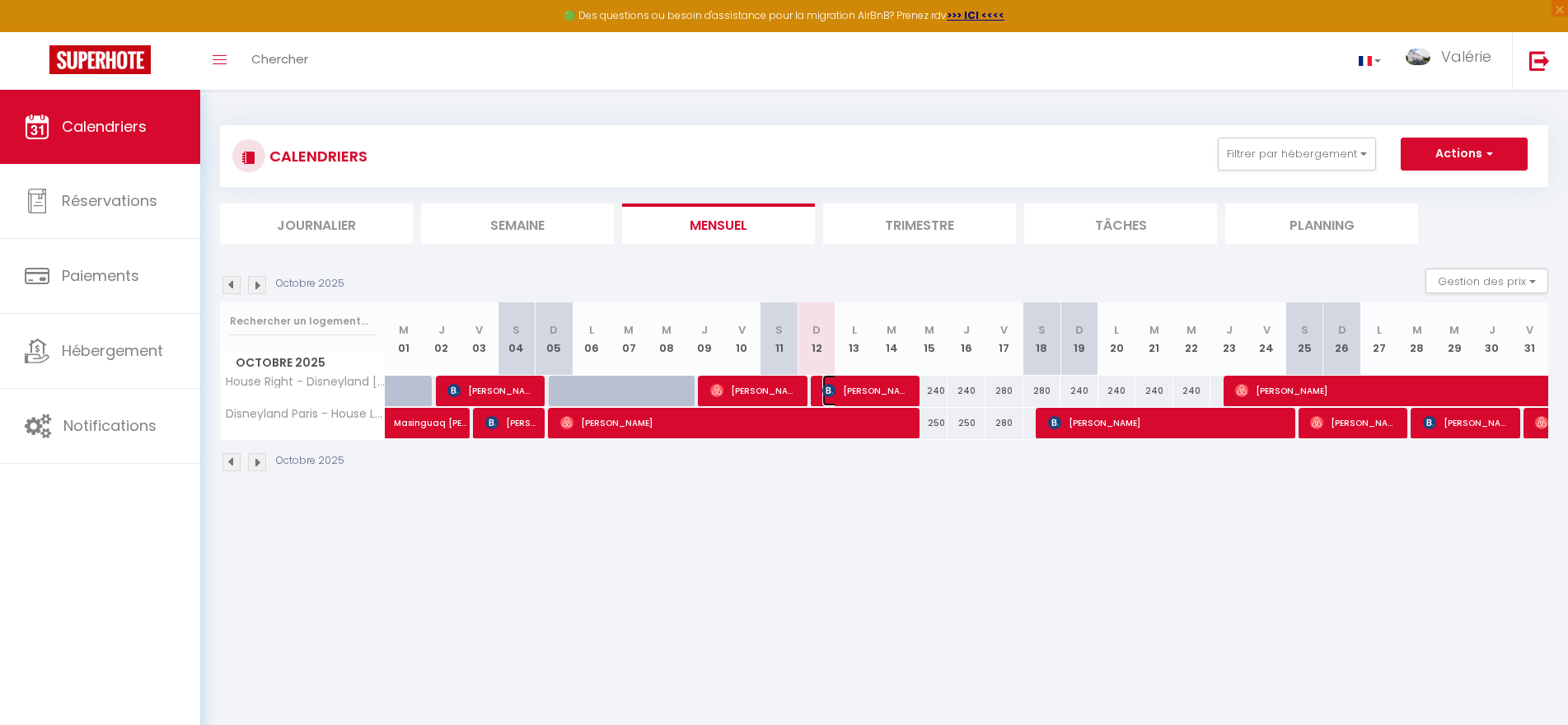
click at [864, 390] on span "[PERSON_NAME]" at bounding box center [867, 391] width 88 height 32
select select "OK"
select select "0"
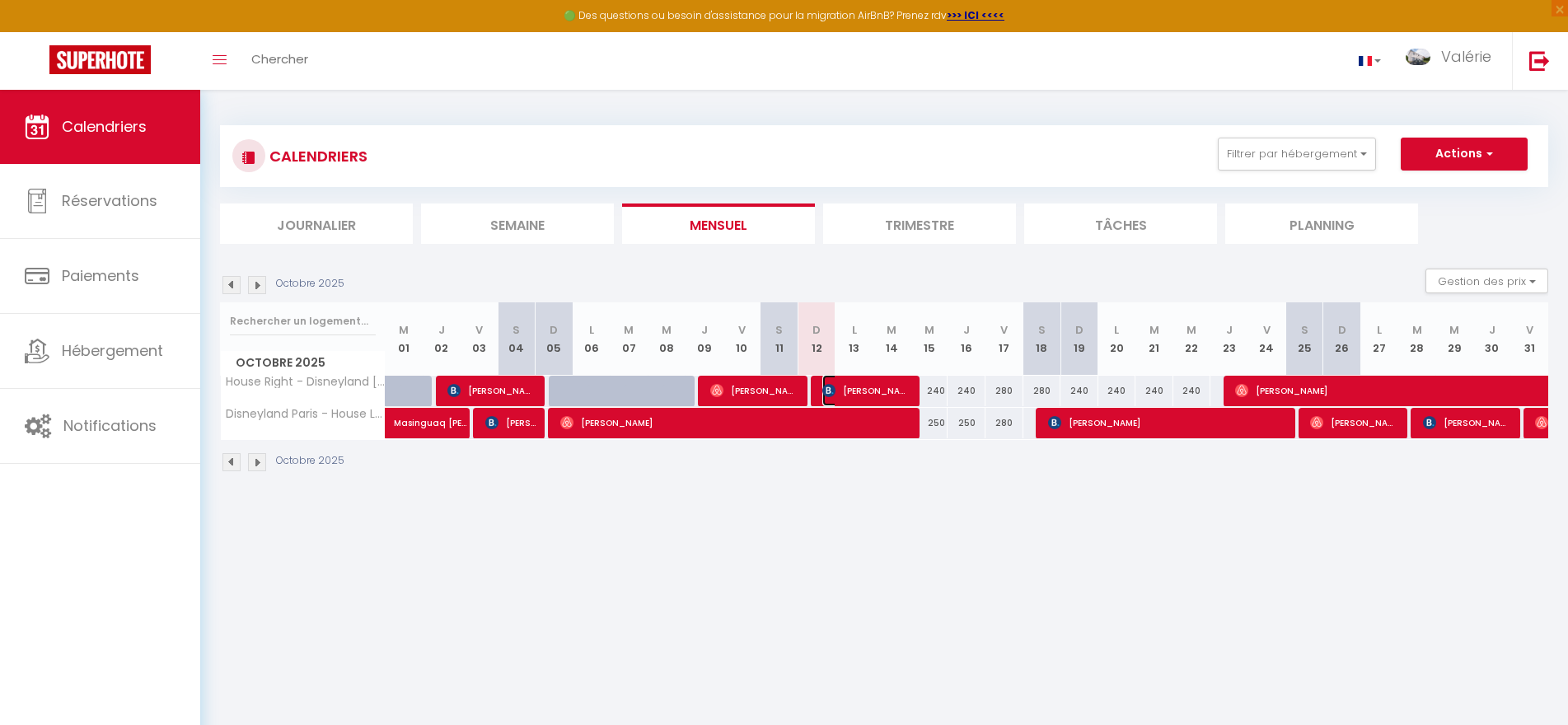
select select "1"
select select
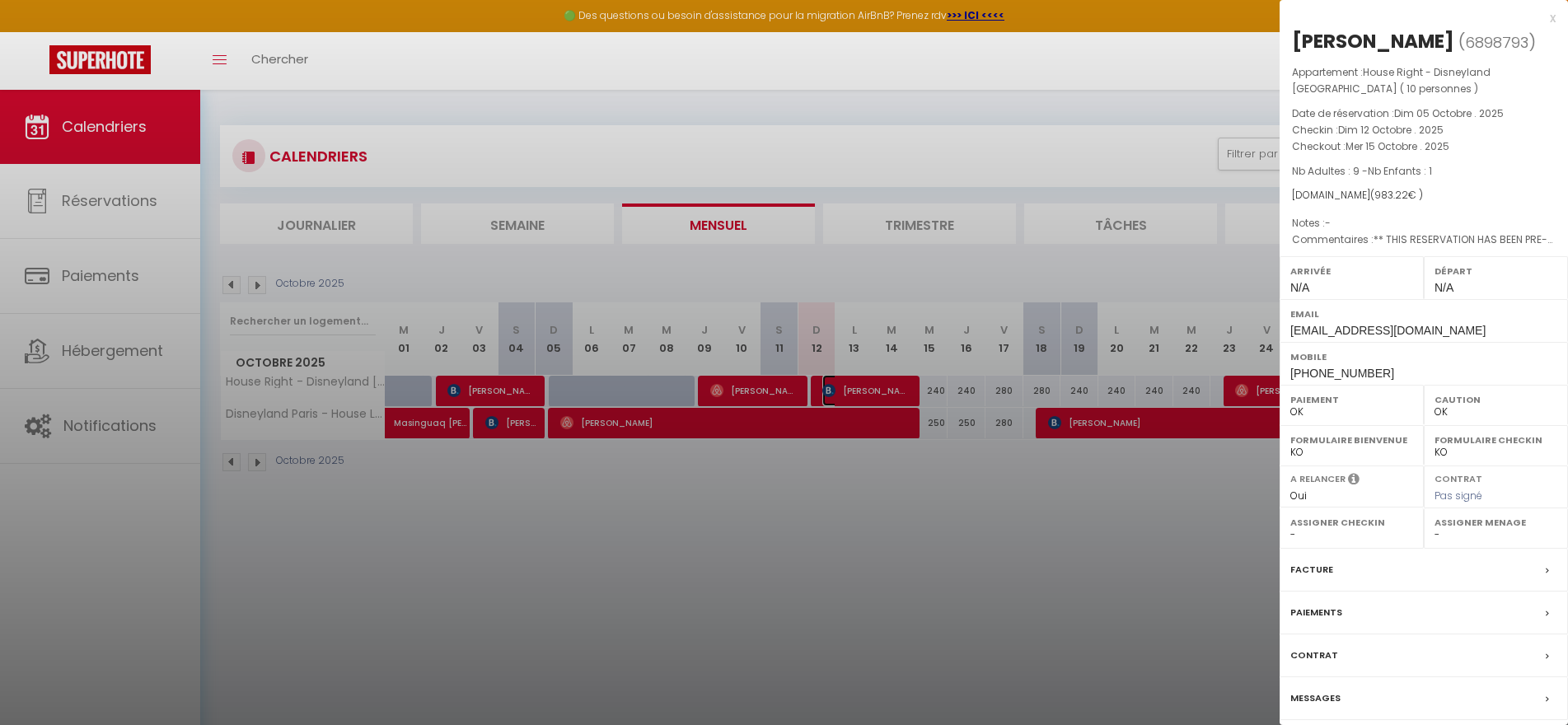
select select "37647"
click at [1310, 695] on label "Messages" at bounding box center [1315, 699] width 50 height 18
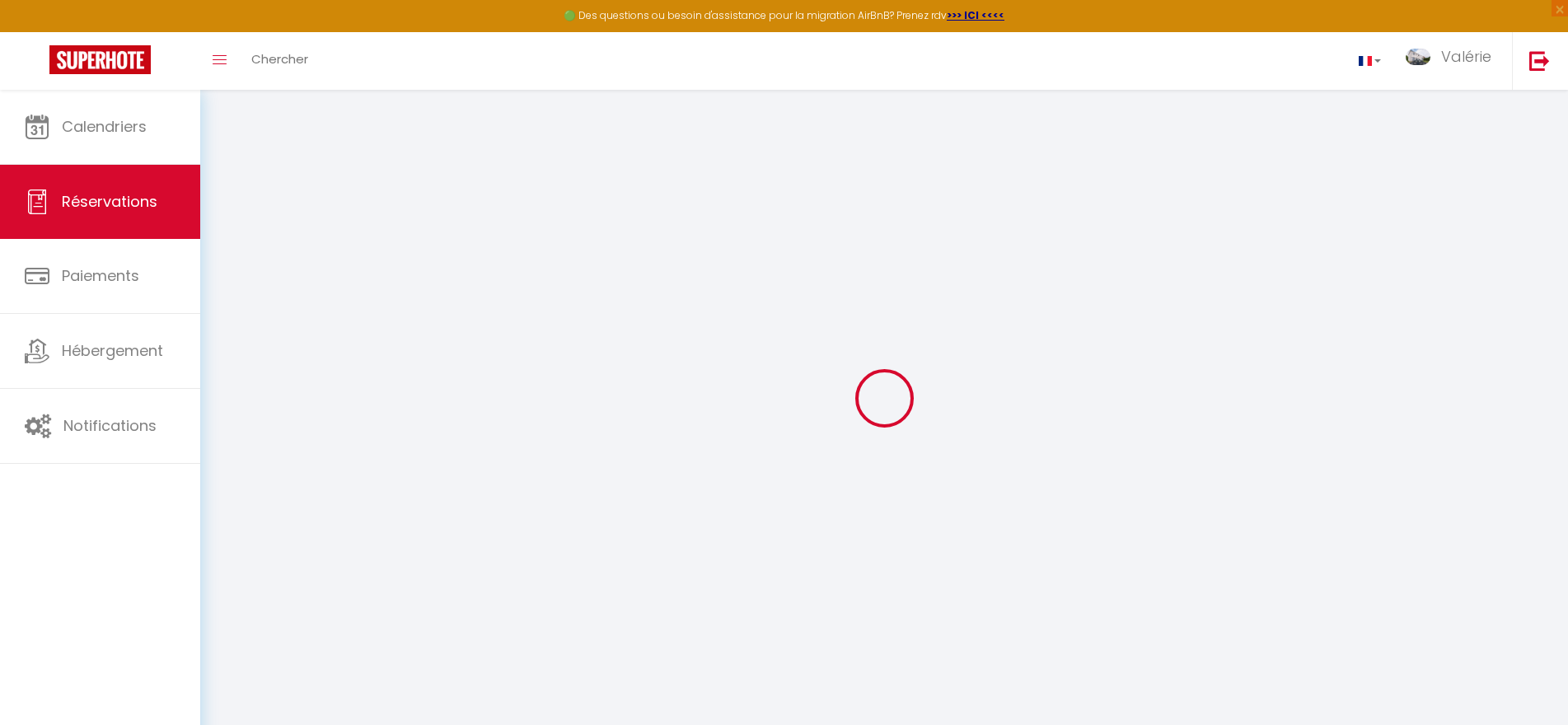
type input "Denisa"
type input "[PERSON_NAME]"
type input "[EMAIL_ADDRESS][DOMAIN_NAME]"
type input "[PHONE_NUMBER]"
type input "Aleea Actorilor nr.1 Sc.c [DATE]"
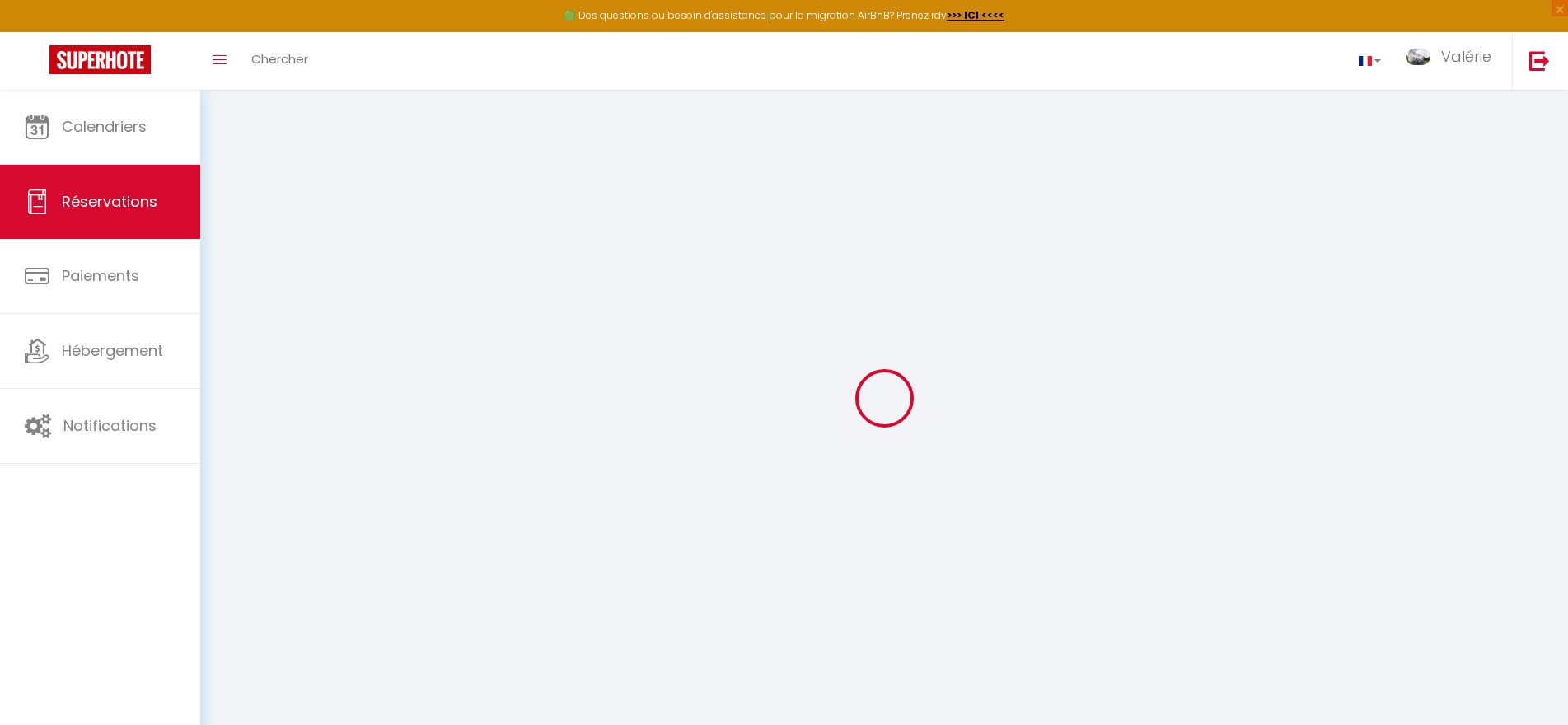
type input "Timisoara"
select select "RO"
type input "180.64"
type input "13.77"
select select "69007"
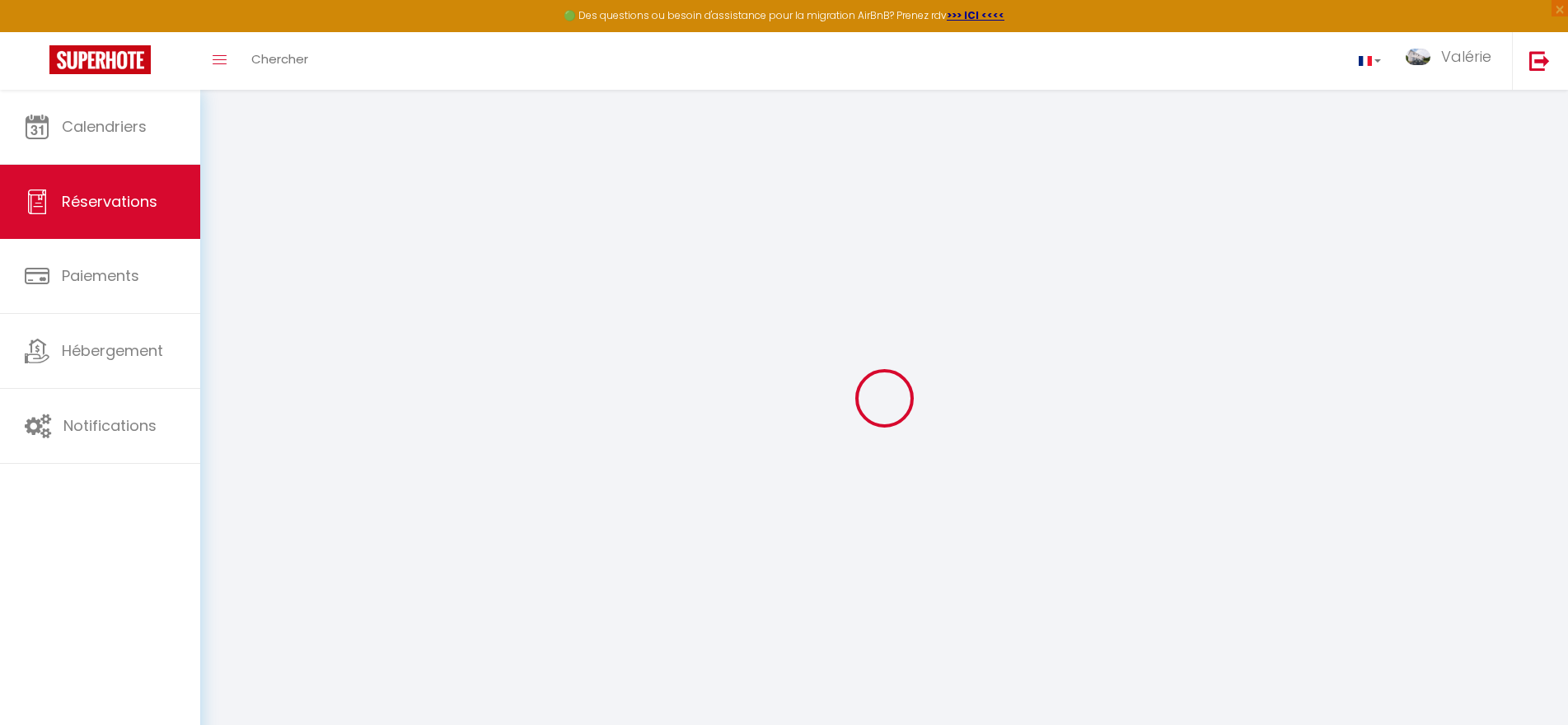
select select "1"
select select
type input "9"
type input "1"
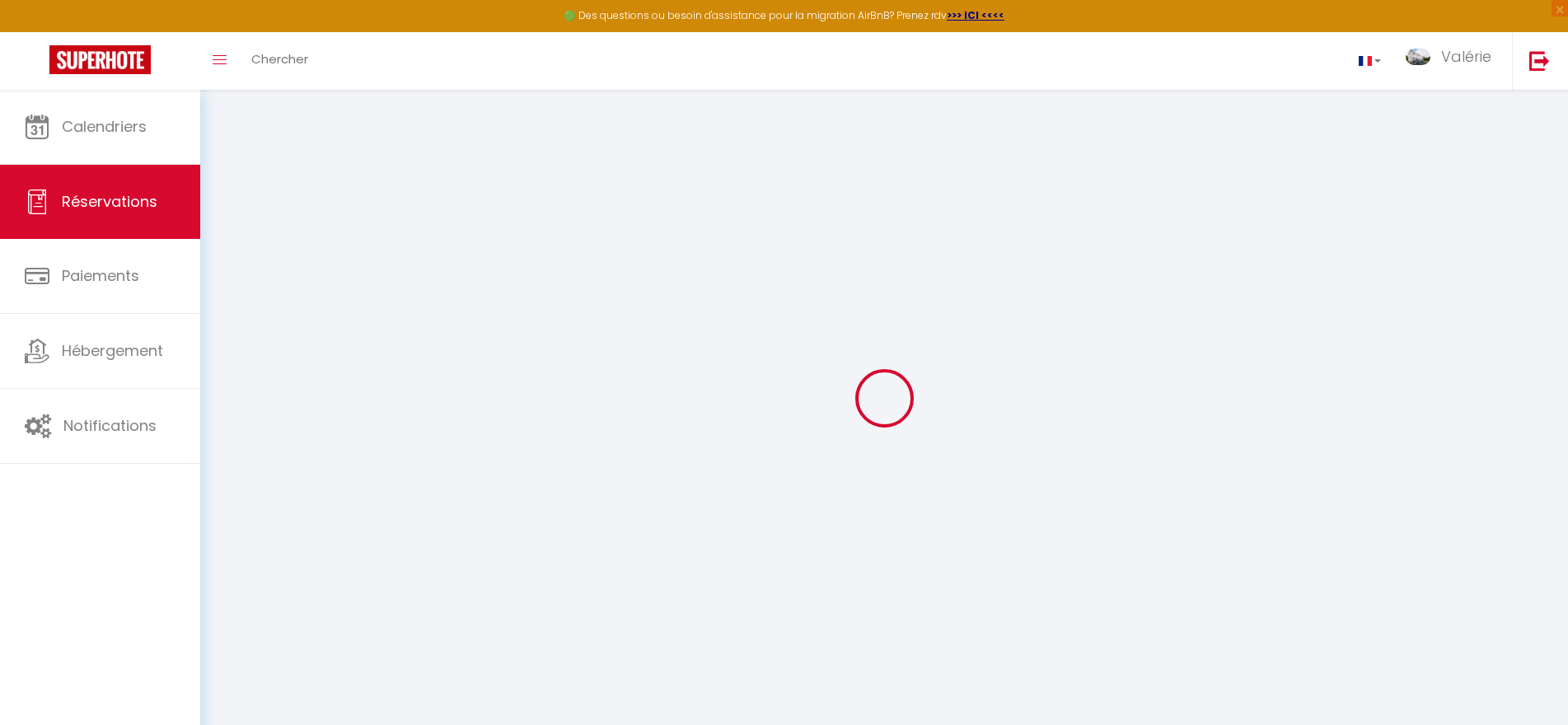
select select "12"
select select "15"
type input "703.2"
checkbox input "false"
select select "2"
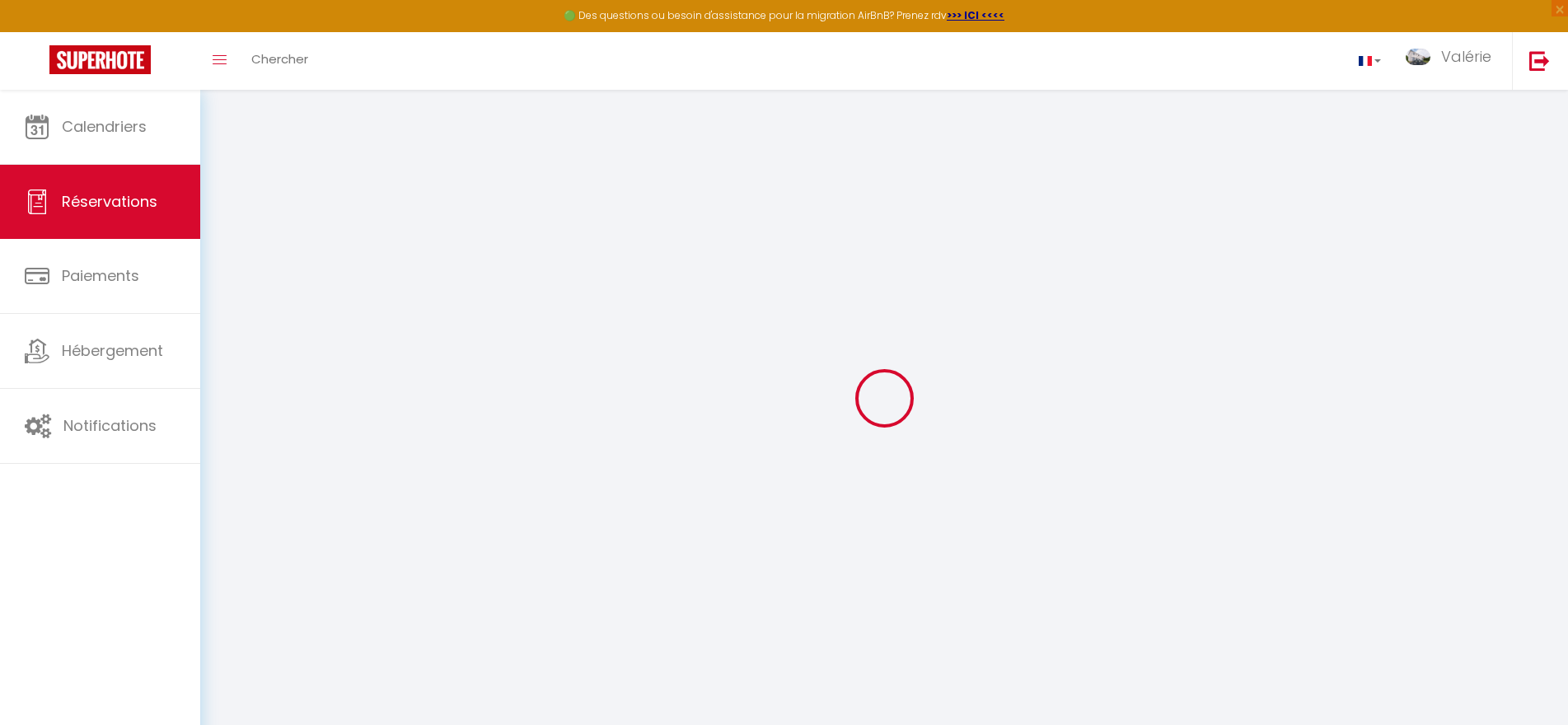
type input "0"
select select
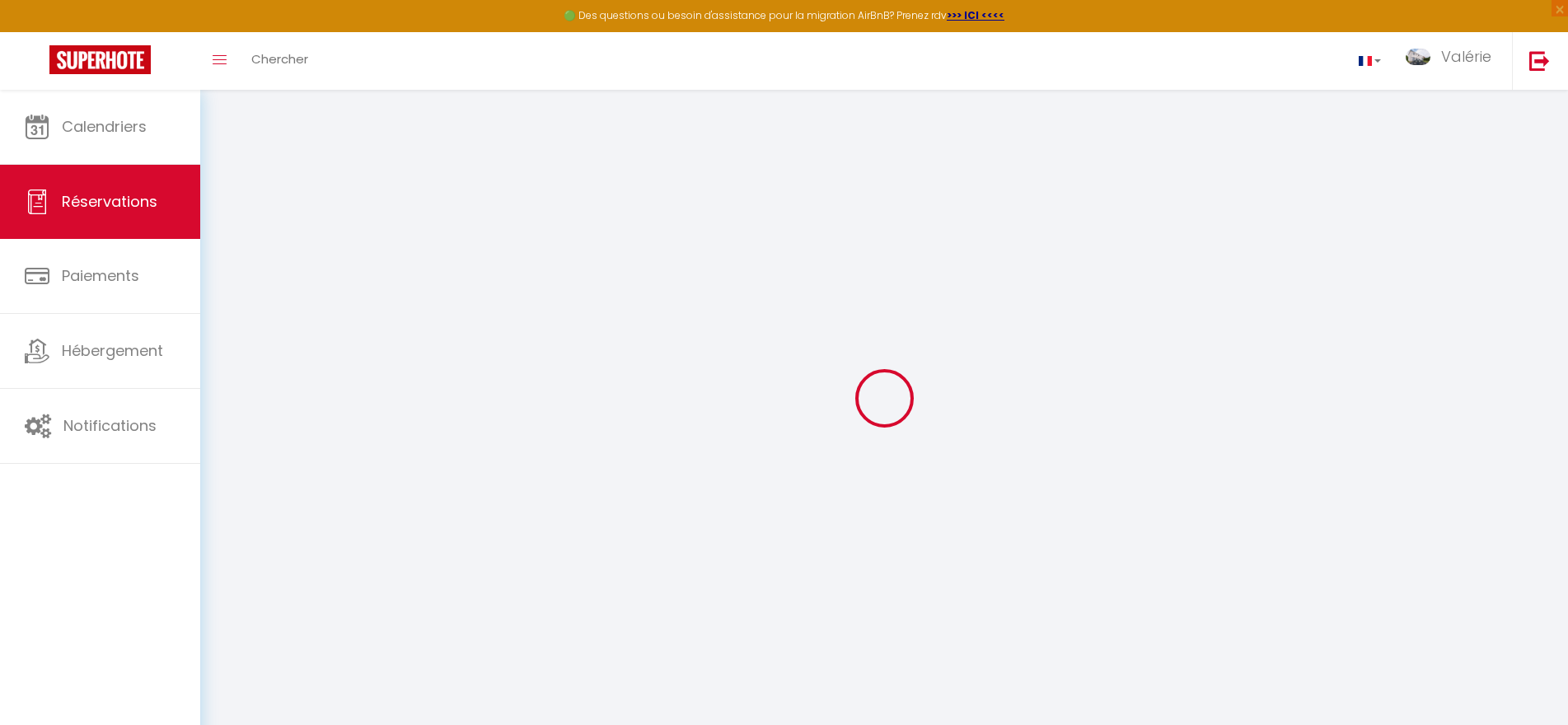
checkbox input "false"
select select
checkbox input "false"
select select
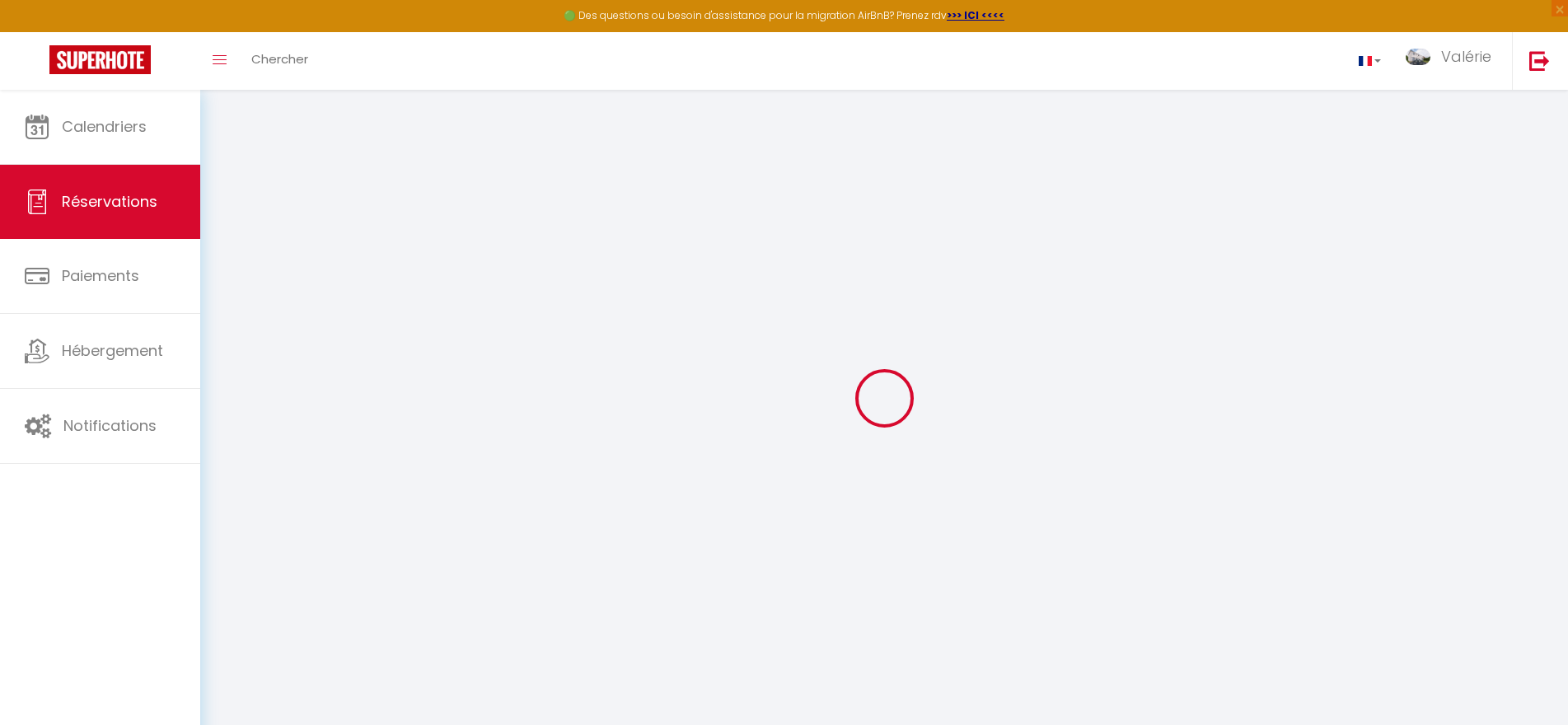
select select
checkbox input "false"
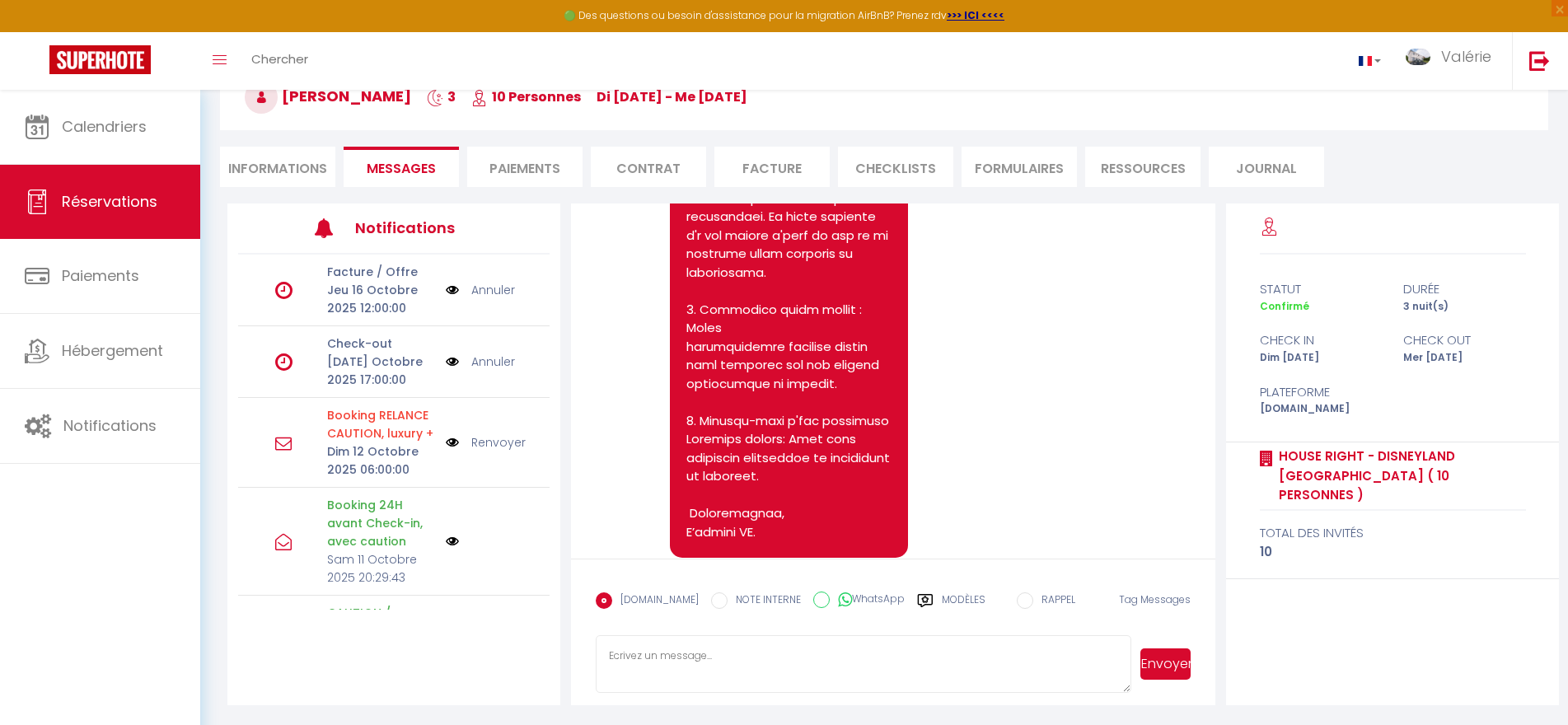
scroll to position [5731, 0]
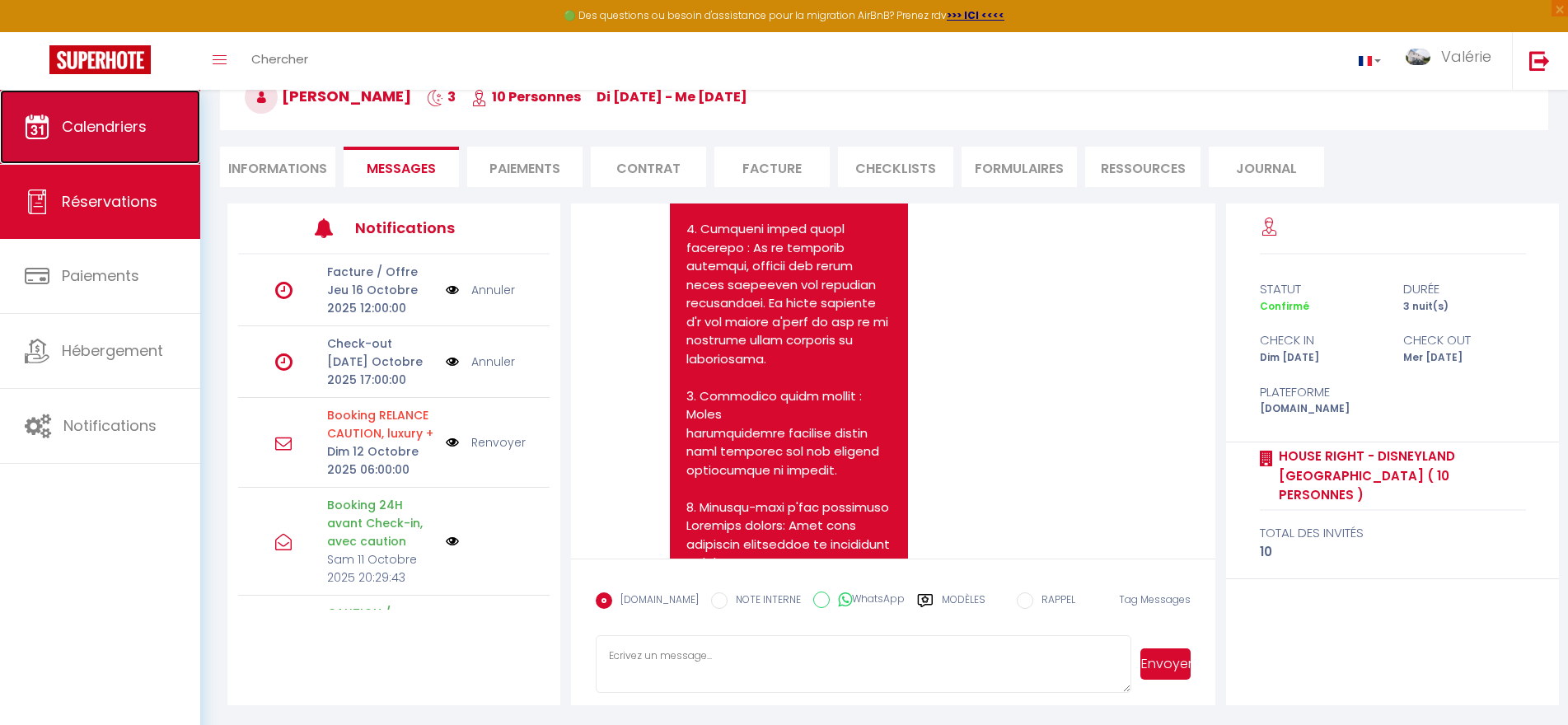
click at [73, 136] on span "Calendriers" at bounding box center [104, 126] width 85 height 20
